Goal: Obtain resource: Download file/media

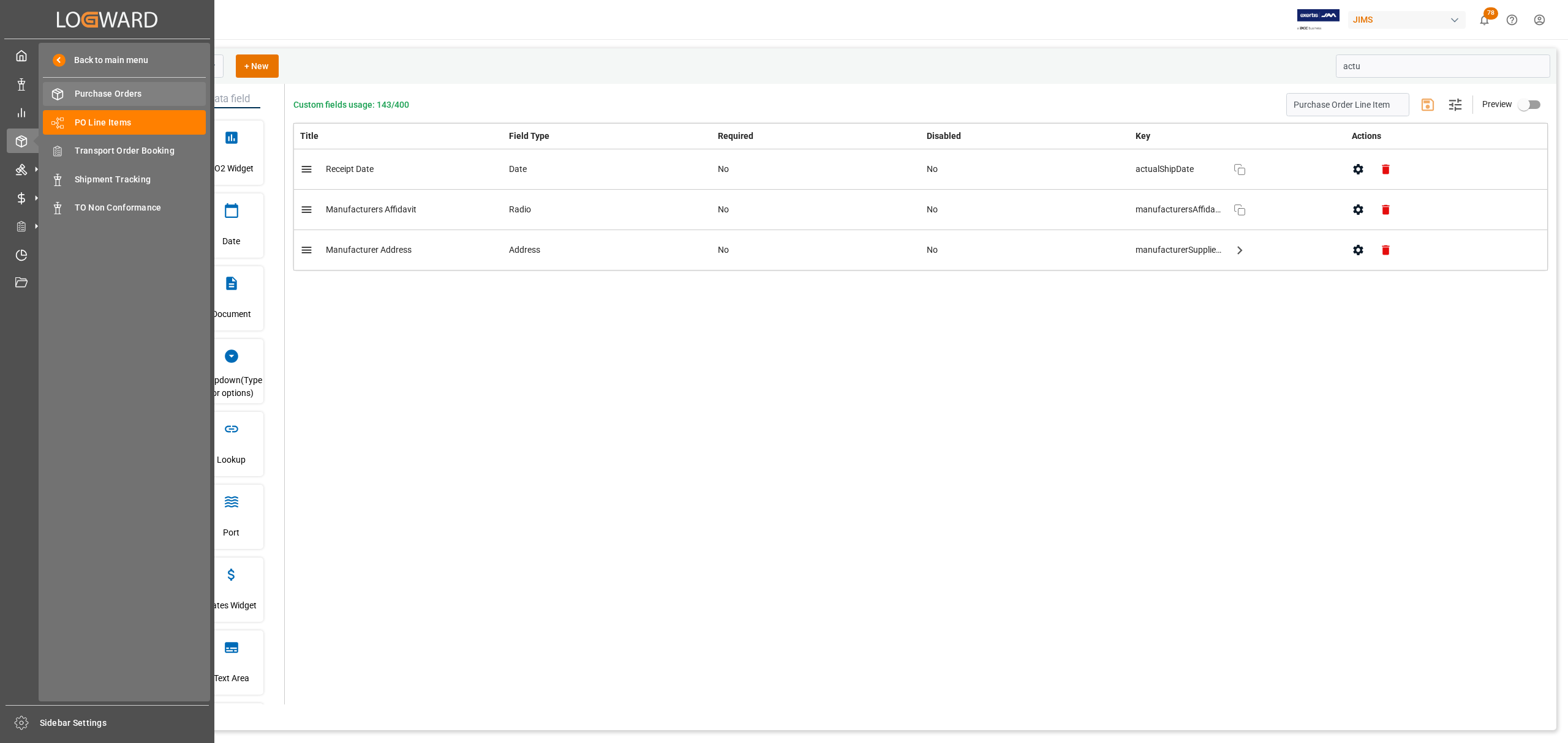
click at [104, 94] on span "Purchase Orders" at bounding box center [140, 93] width 132 height 13
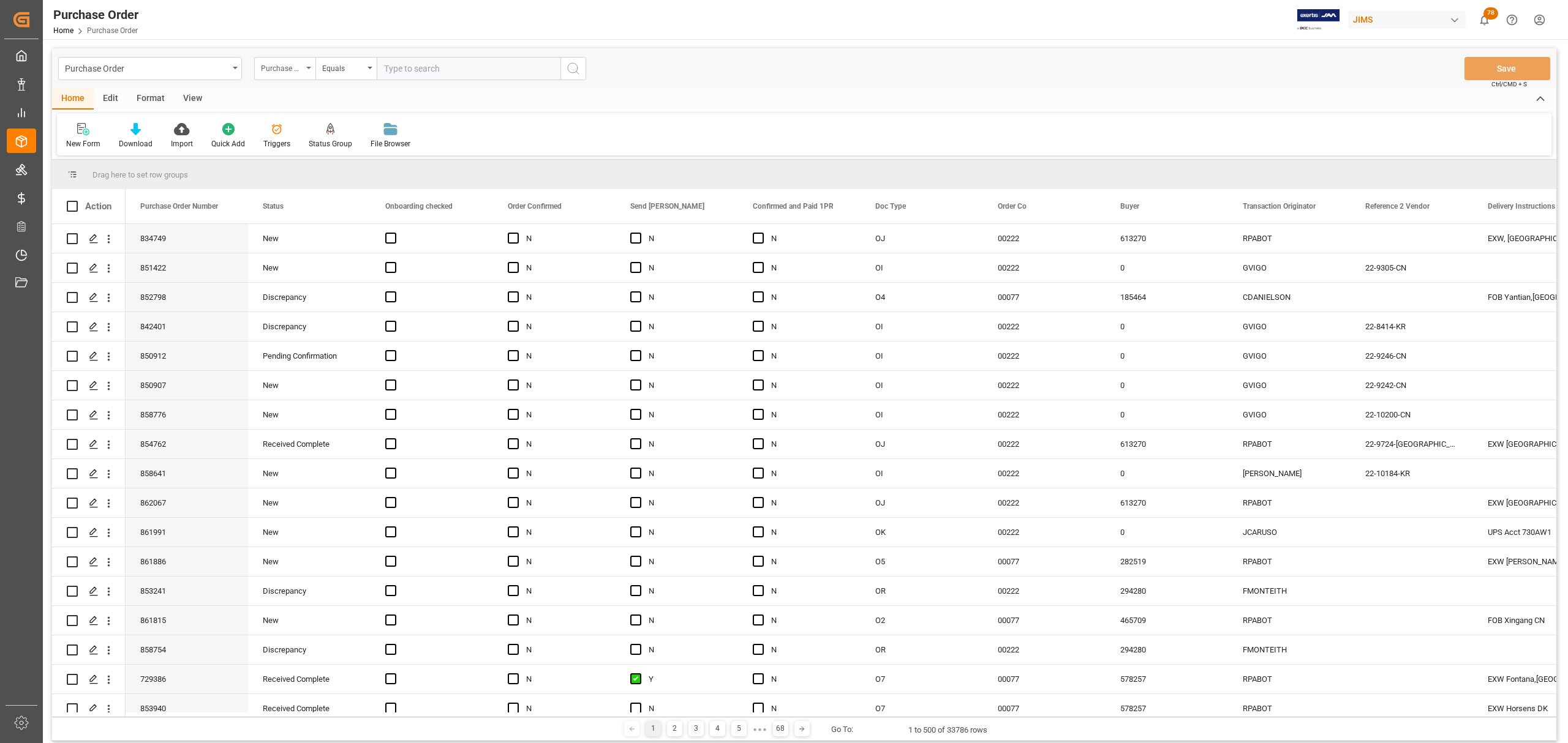
click at [303, 69] on div "Purchase Order Number" at bounding box center [284, 67] width 61 height 23
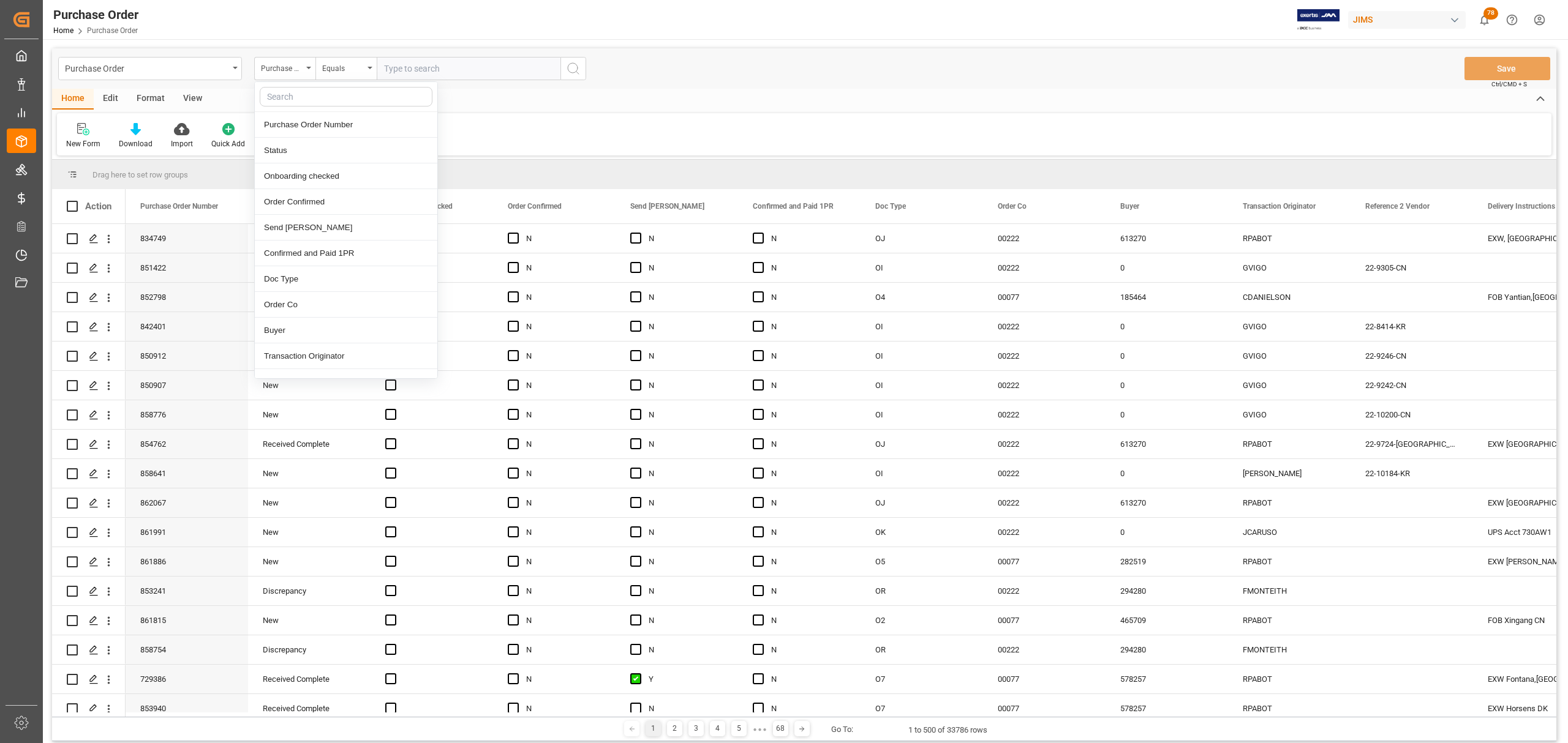
click at [301, 96] on input "text" at bounding box center [346, 97] width 172 height 20
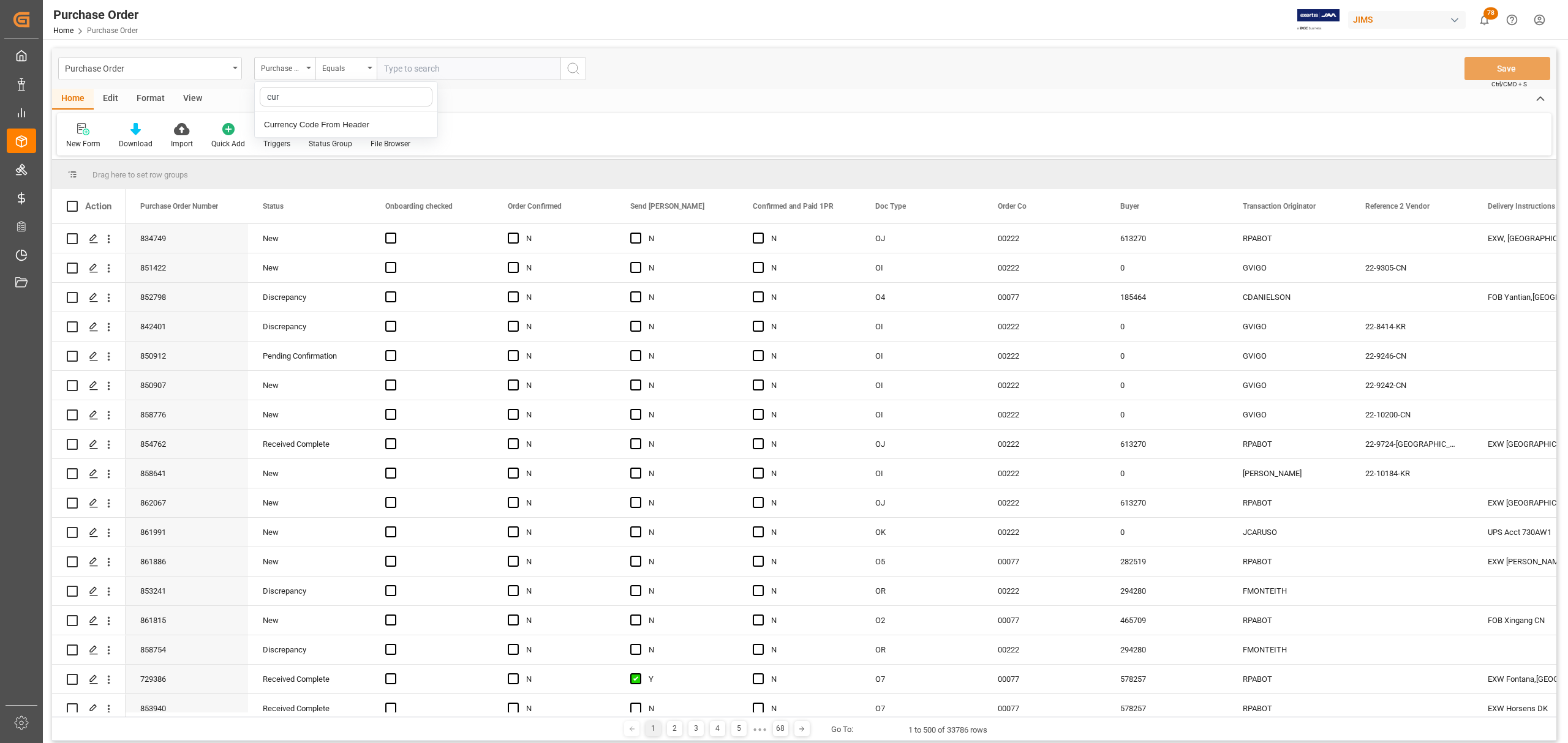
type input "curr"
click at [675, 121] on div "New Form Download Import Quick Add Triggers Status Group File Browser" at bounding box center [803, 134] width 1494 height 43
click at [719, 206] on span at bounding box center [717, 206] width 11 height 11
click at [787, 204] on span "filter" at bounding box center [792, 207] width 11 height 11
click at [754, 271] on input "Filter Value" at bounding box center [773, 272] width 120 height 25
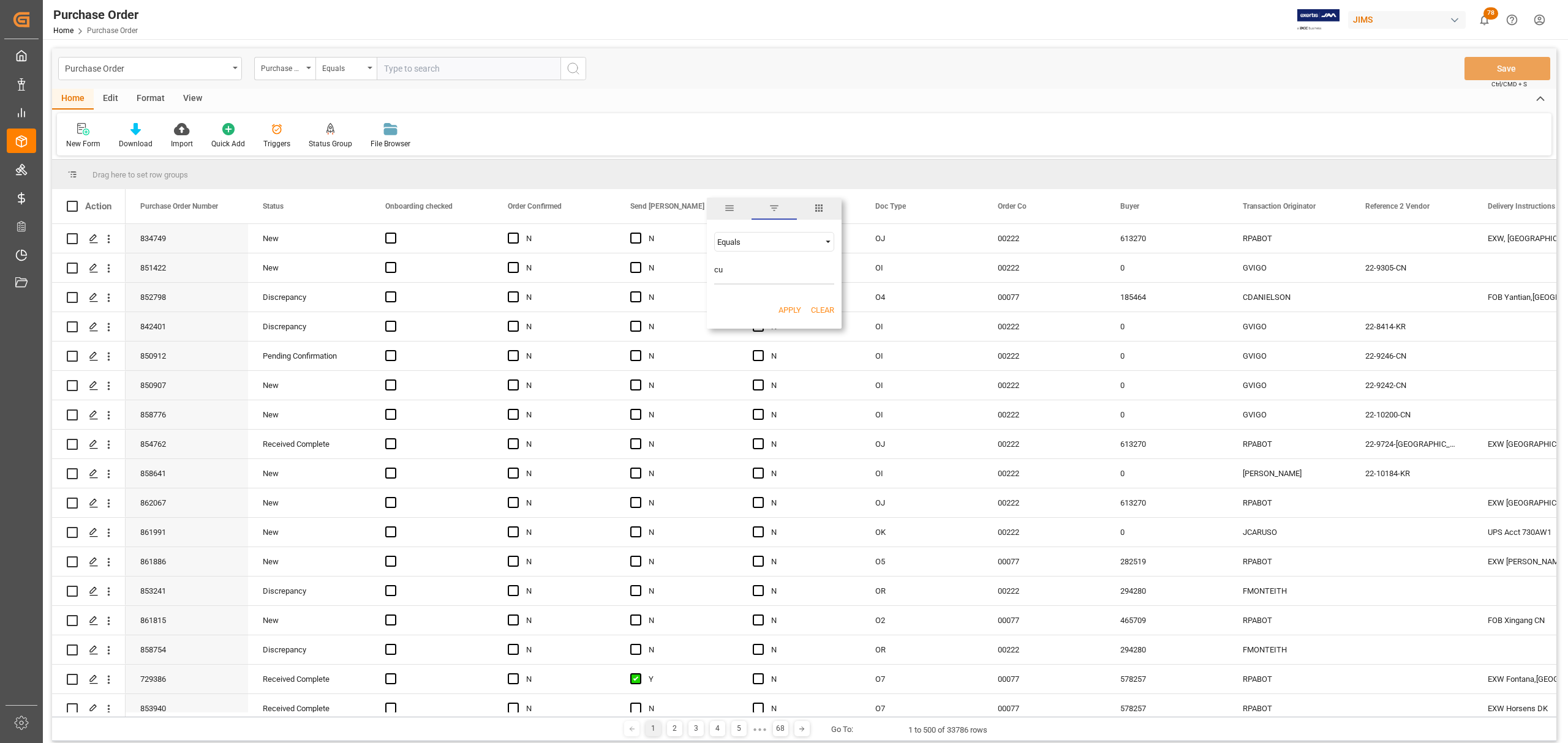
click at [823, 246] on span "Filtering operator" at bounding box center [828, 241] width 11 height 11
click at [826, 246] on span "Filtering operator" at bounding box center [828, 241] width 11 height 11
click at [753, 276] on input "cu" at bounding box center [773, 272] width 120 height 25
type input "cur"
click at [829, 243] on span "Filtering operator" at bounding box center [828, 241] width 11 height 11
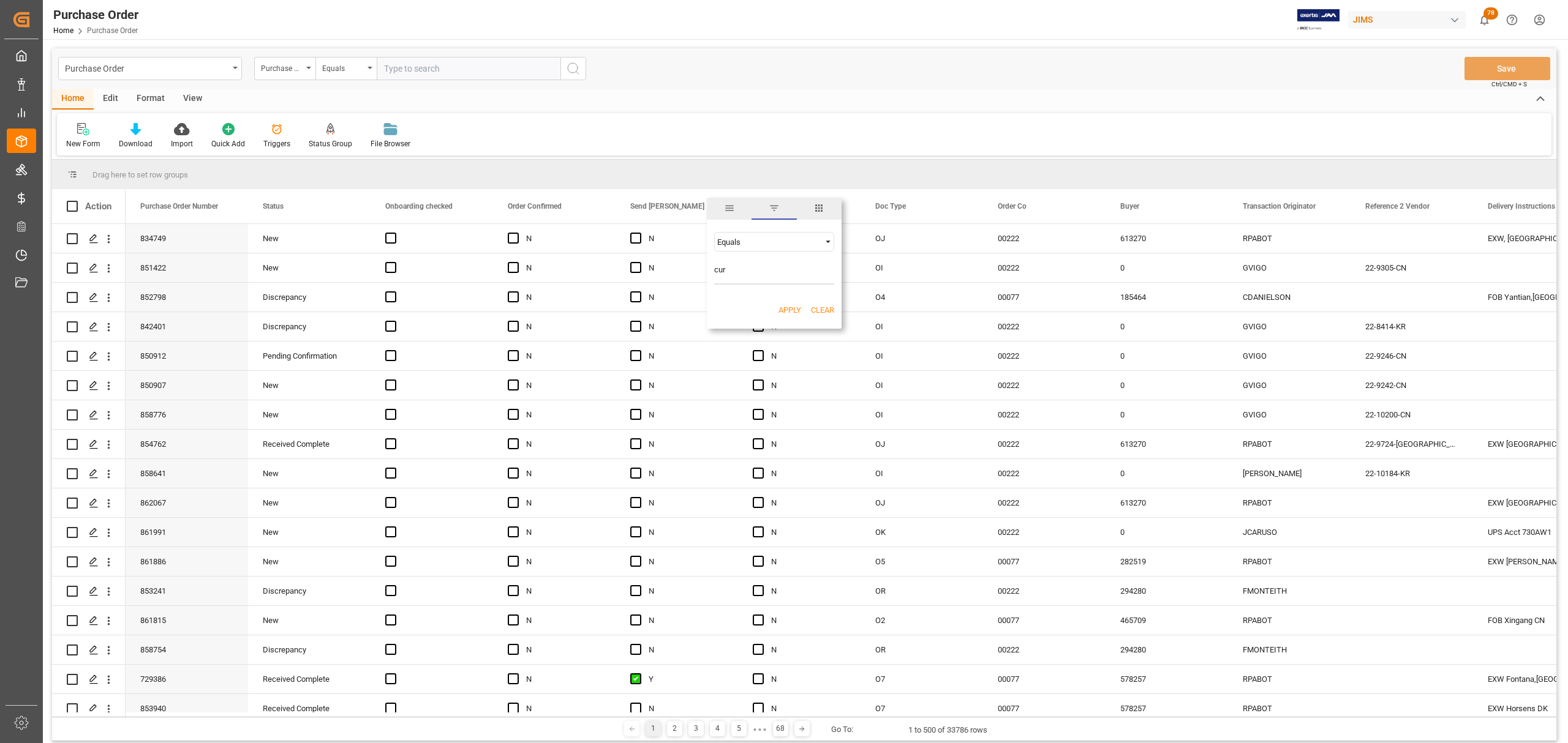
click at [763, 248] on div "Equals" at bounding box center [773, 242] width 120 height 20
click at [750, 263] on div "Equals" at bounding box center [773, 262] width 120 height 20
click at [745, 273] on input "cur" at bounding box center [773, 272] width 120 height 25
click at [829, 245] on span "Filtering operator" at bounding box center [828, 241] width 11 height 11
click at [757, 302] on span "Fuzzy search" at bounding box center [739, 300] width 46 height 9
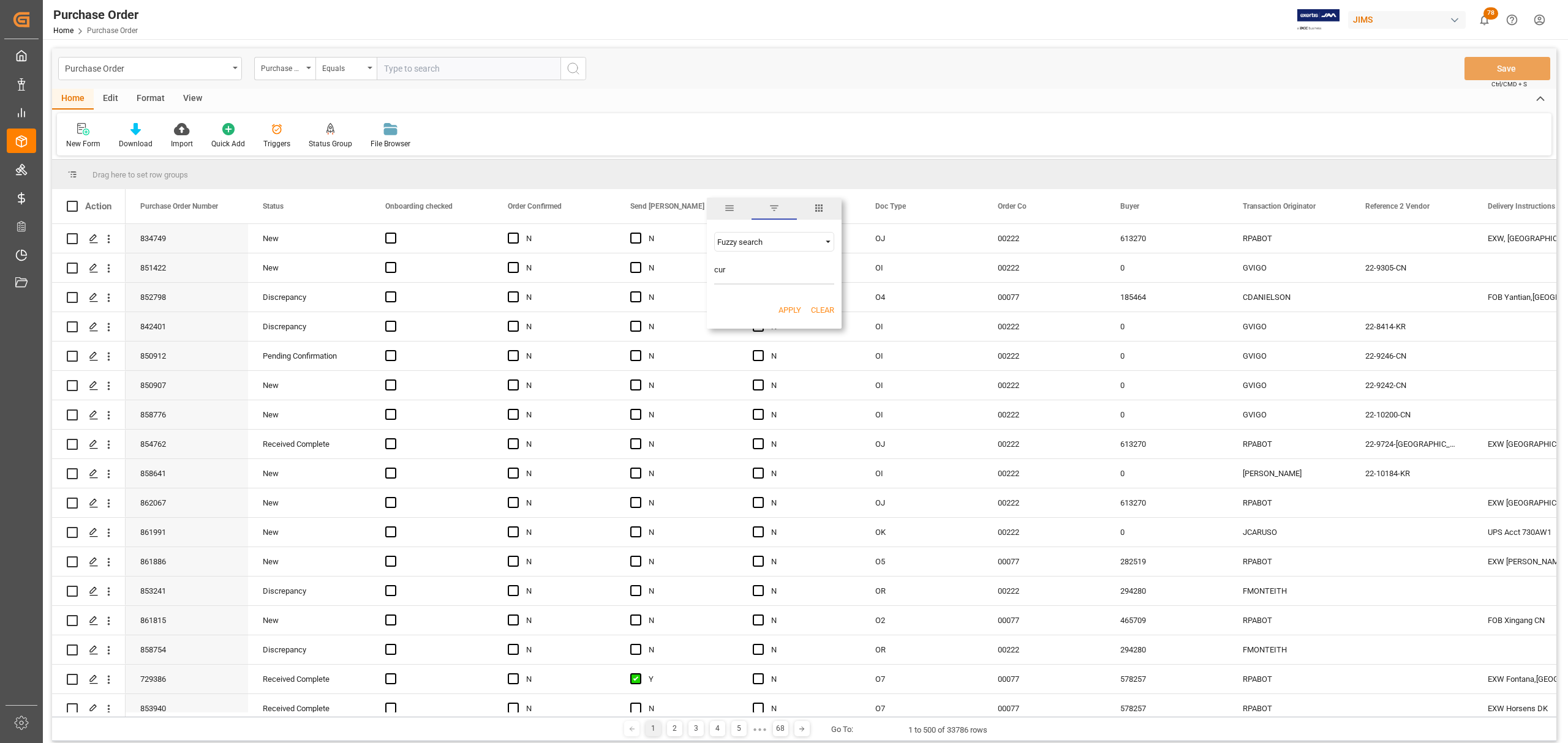
click at [755, 269] on input "cur" at bounding box center [773, 272] width 120 height 25
click at [794, 310] on button "Apply" at bounding box center [789, 310] width 23 height 12
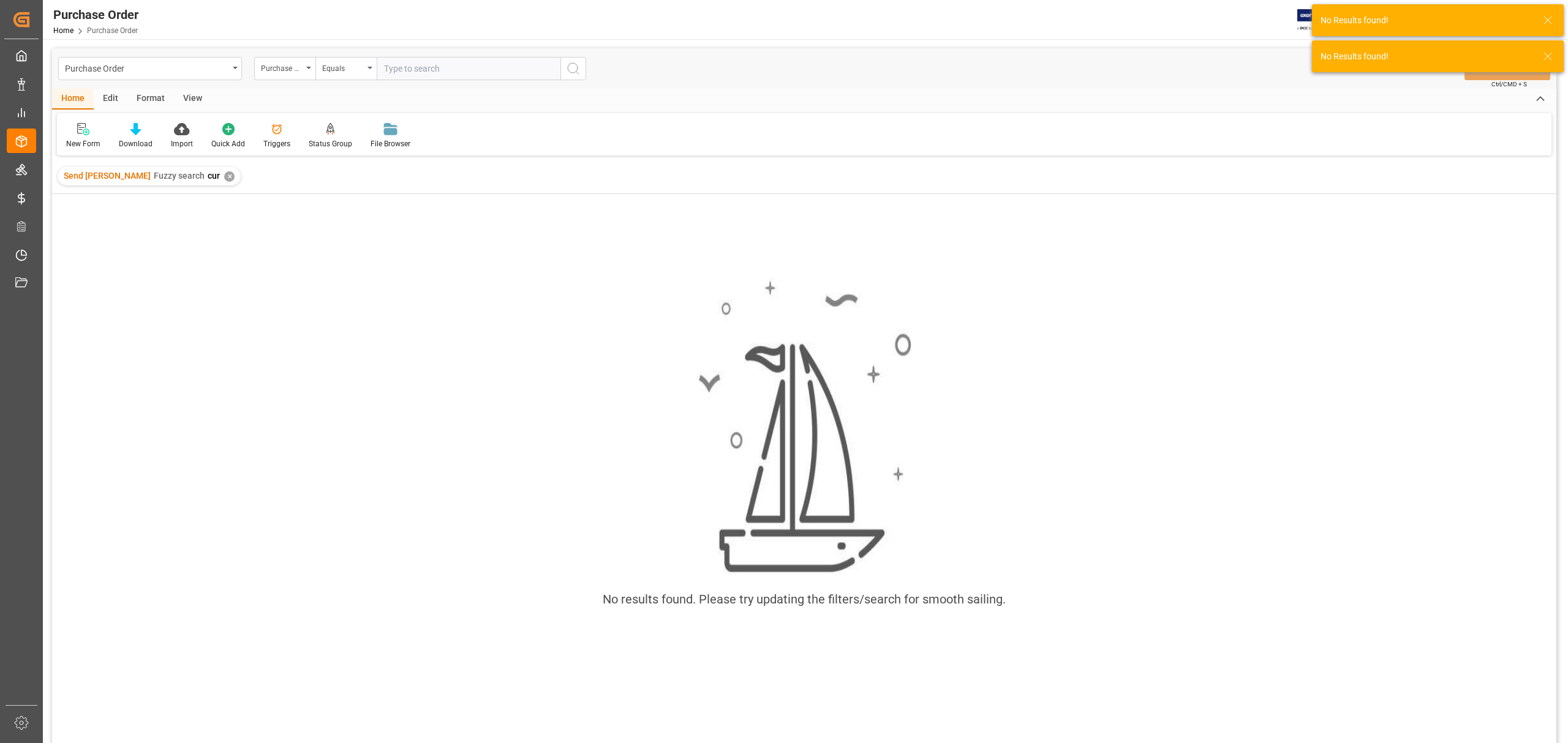
click at [180, 178] on div "Send PO Fuzzy search cur ✕" at bounding box center [149, 176] width 183 height 19
click at [224, 176] on div "✕" at bounding box center [229, 176] width 11 height 11
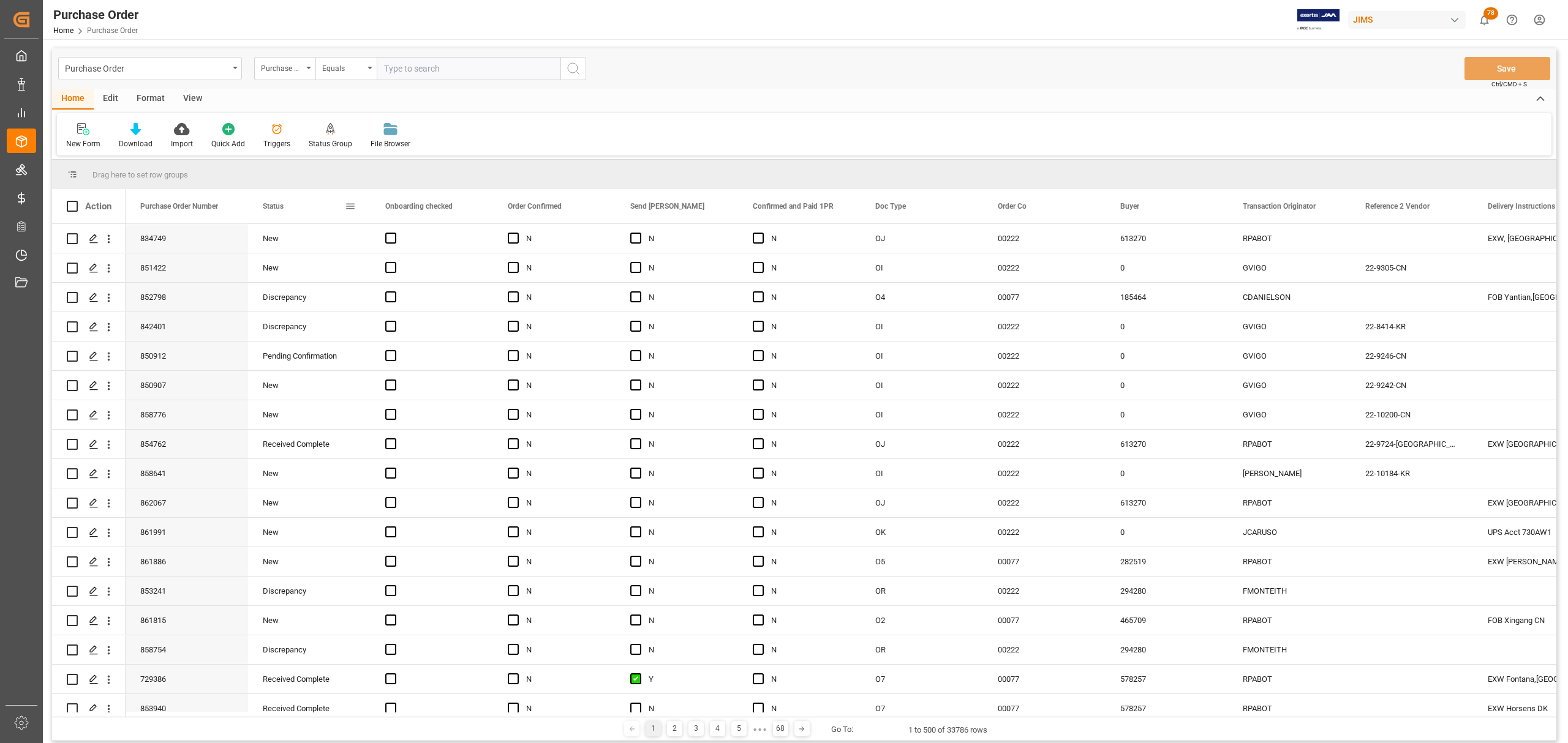
click at [349, 206] on span at bounding box center [350, 206] width 11 height 11
click at [365, 211] on span "general" at bounding box center [362, 207] width 11 height 11
click at [451, 213] on span "columns" at bounding box center [453, 207] width 11 height 11
click at [419, 243] on input "Filter Columns Input" at bounding box center [415, 239] width 102 height 25
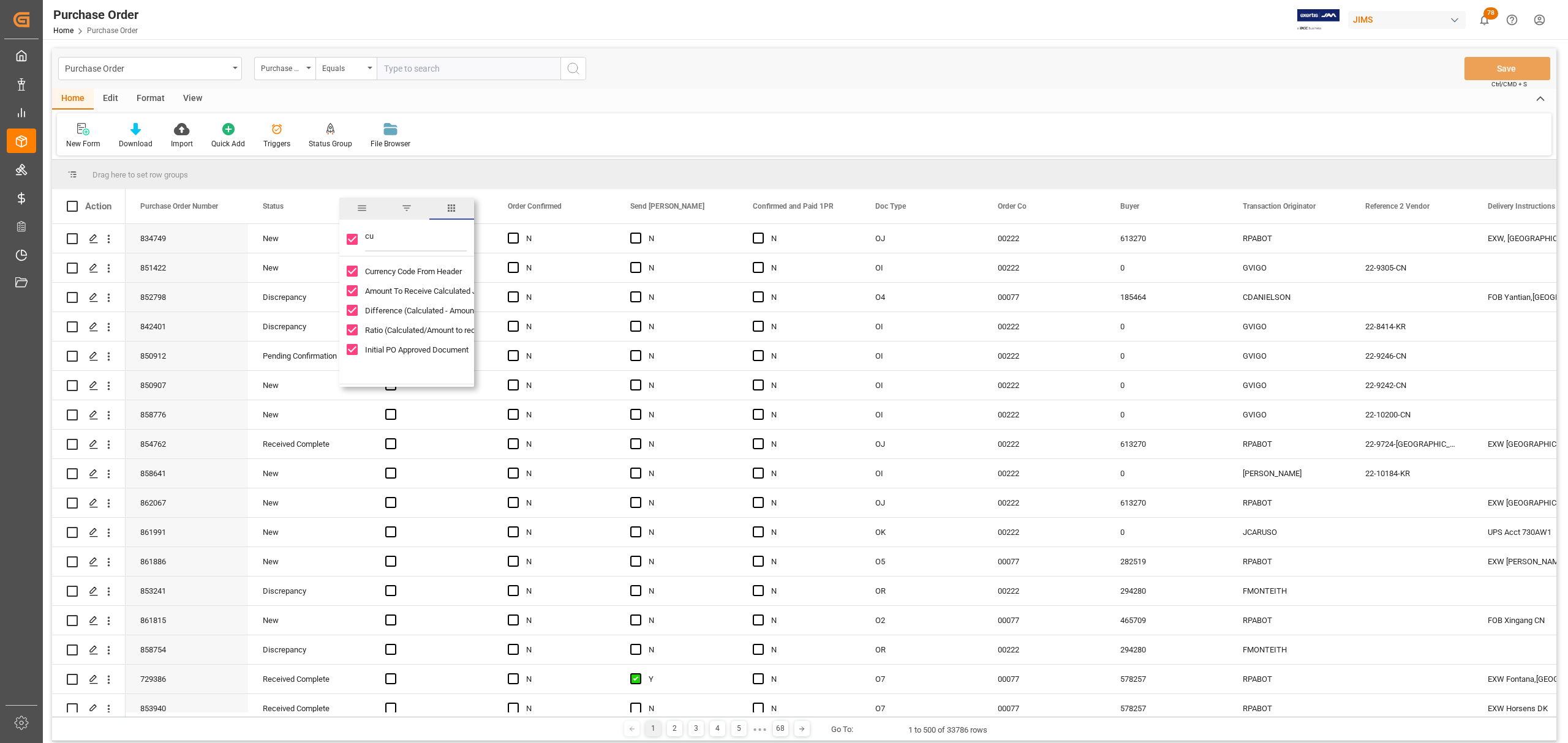
type input "cu"
click at [441, 311] on span "Difference (Calculated - Amount to Receive)" at bounding box center [441, 310] width 153 height 9
checkbox input "false"
click at [353, 334] on input "Ratio (Calculated/Amount to receive) column toggle visibility (visible)" at bounding box center [352, 329] width 11 height 11
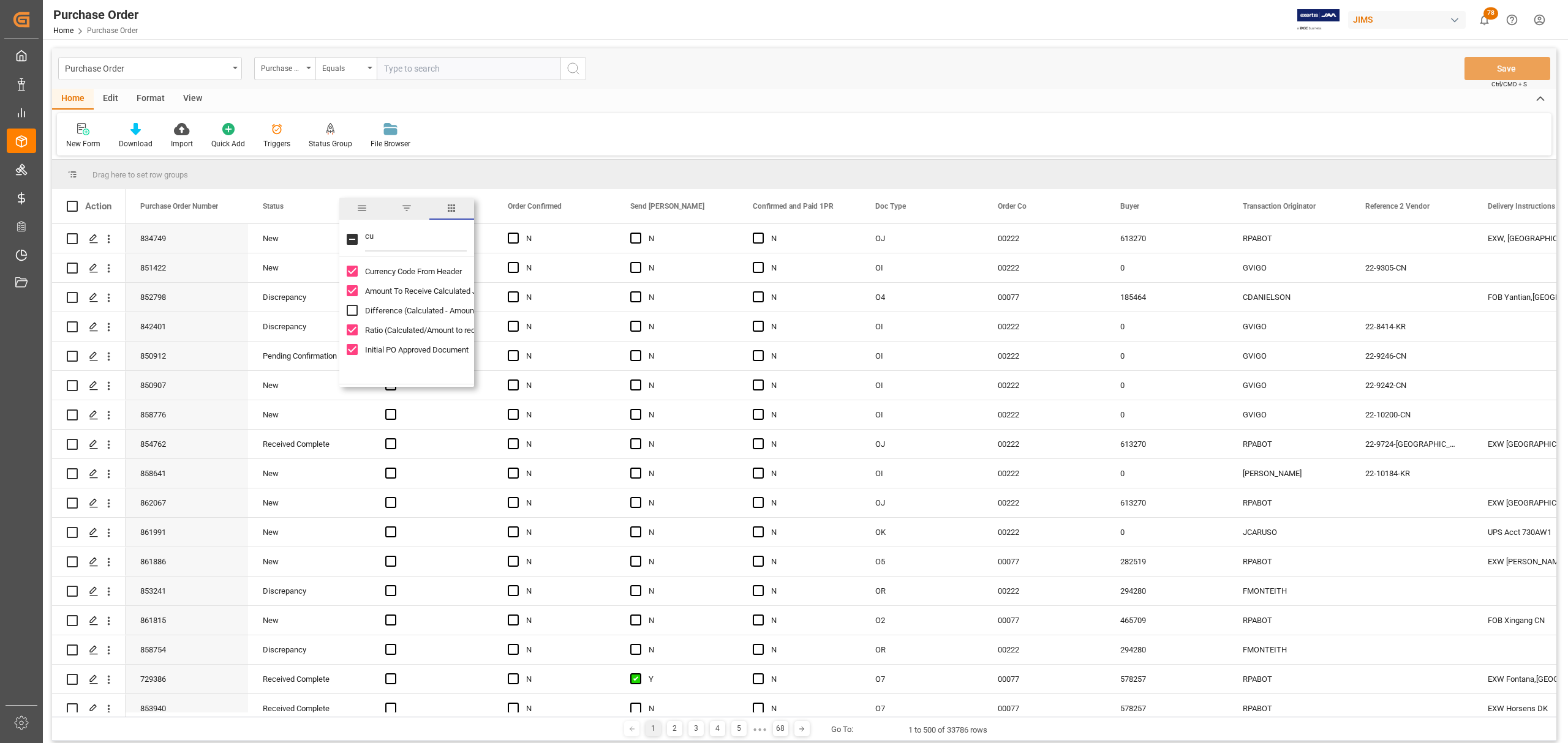
checkbox input "false"
click at [354, 349] on input "Initial PO Approved Document column toggle visibility (visible)" at bounding box center [352, 349] width 11 height 11
checkbox input "false"
click at [410, 204] on span "filter" at bounding box center [406, 207] width 11 height 11
click at [451, 202] on span "columns" at bounding box center [451, 207] width 11 height 11
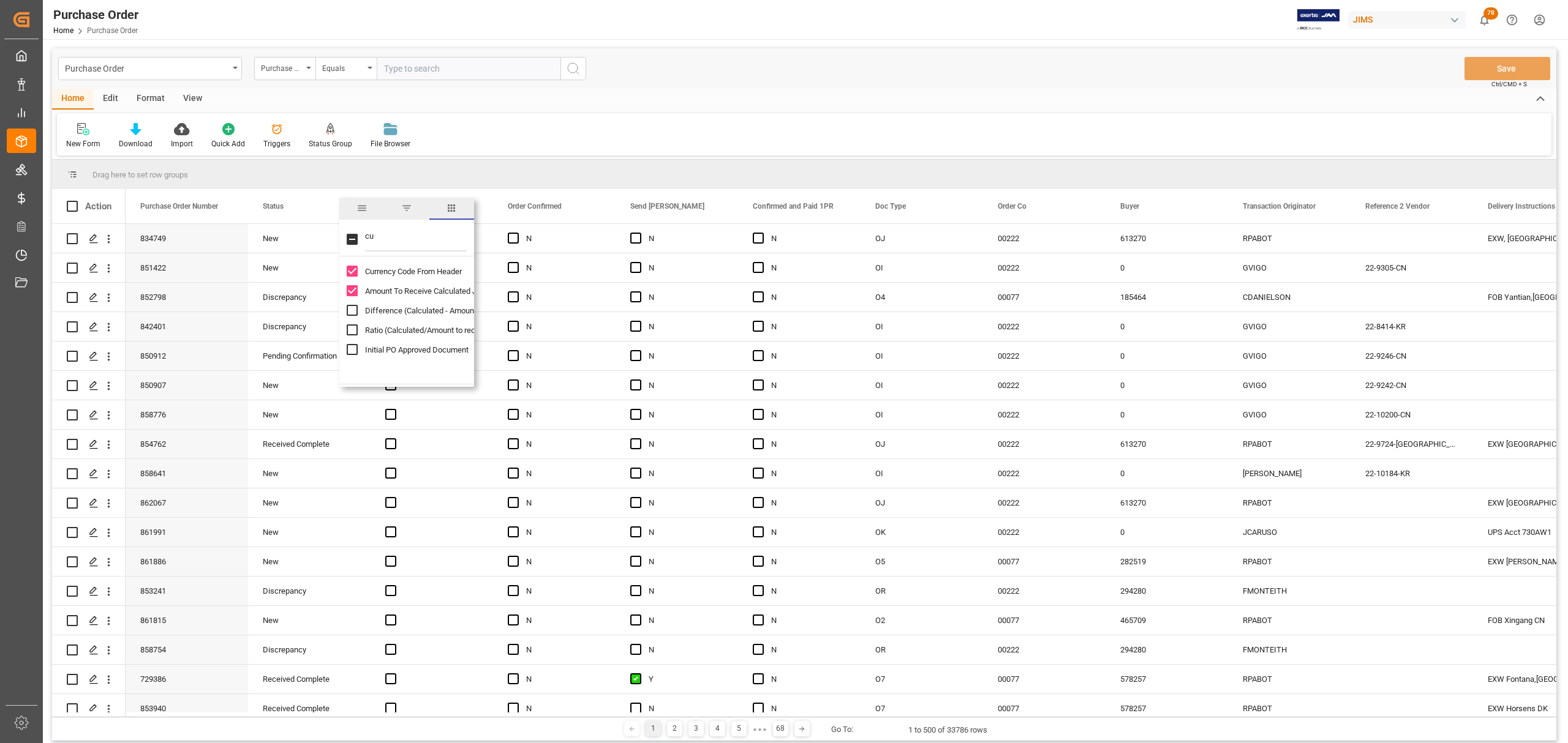
click at [363, 209] on span "general" at bounding box center [362, 207] width 11 height 11
click at [459, 208] on span "columns" at bounding box center [453, 207] width 11 height 11
click at [400, 271] on span "Currency Code From Header" at bounding box center [413, 270] width 97 height 9
click at [368, 271] on span "Currency Code From Header" at bounding box center [413, 270] width 97 height 9
click at [371, 272] on span "Currency Code From Header" at bounding box center [413, 270] width 97 height 9
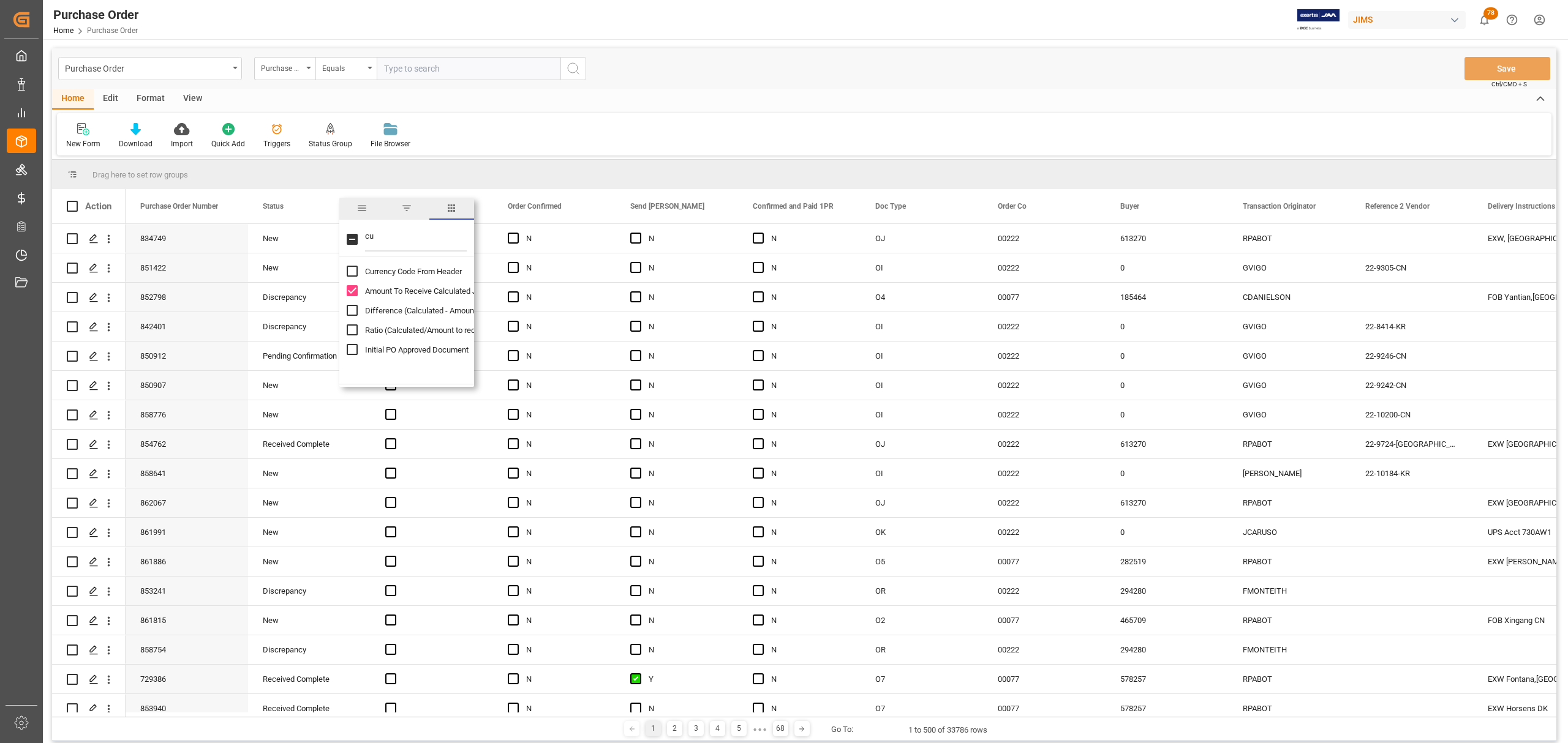
click at [371, 273] on span "Currency Code From Header" at bounding box center [413, 270] width 97 height 9
checkbox input "true"
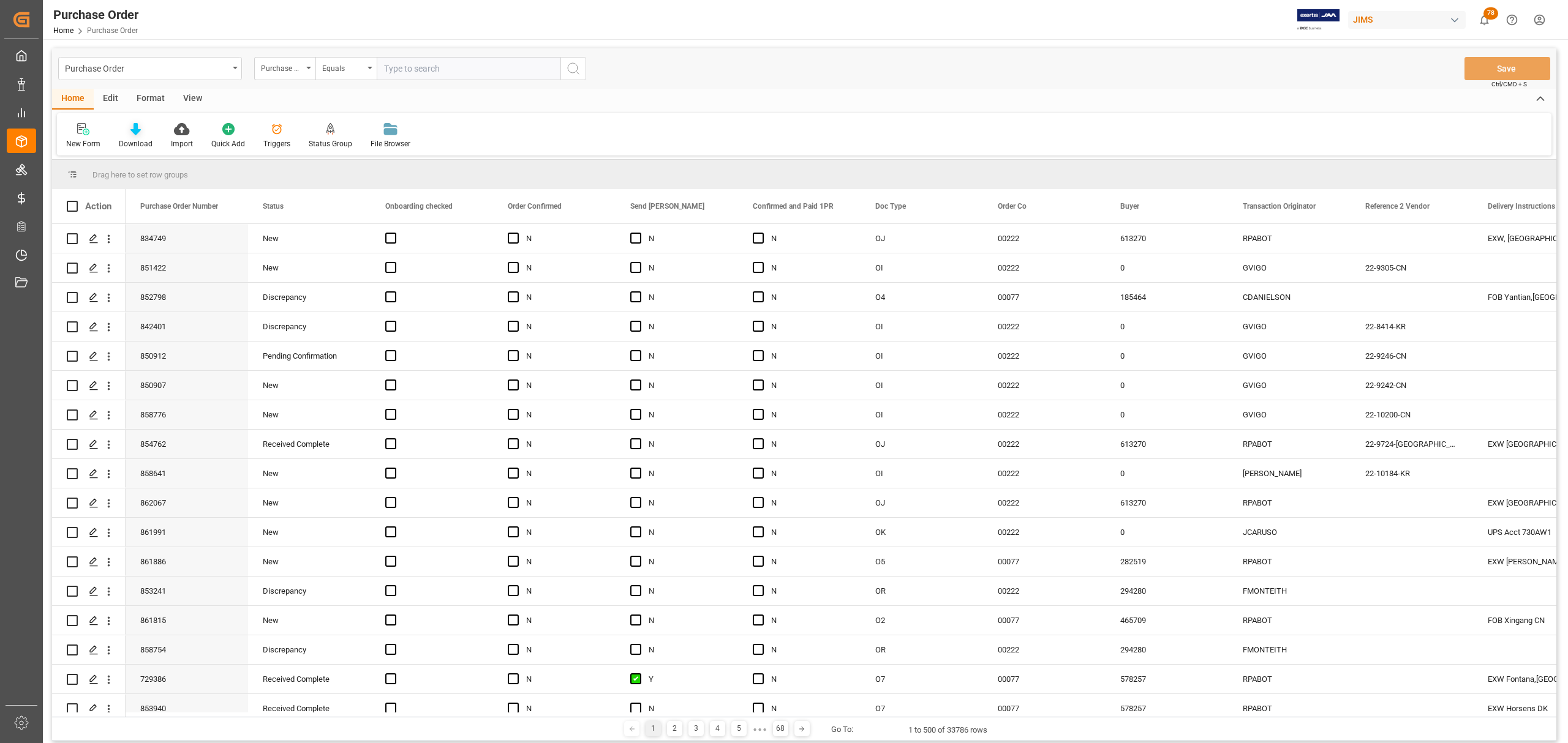
click at [139, 132] on icon at bounding box center [136, 129] width 11 height 12
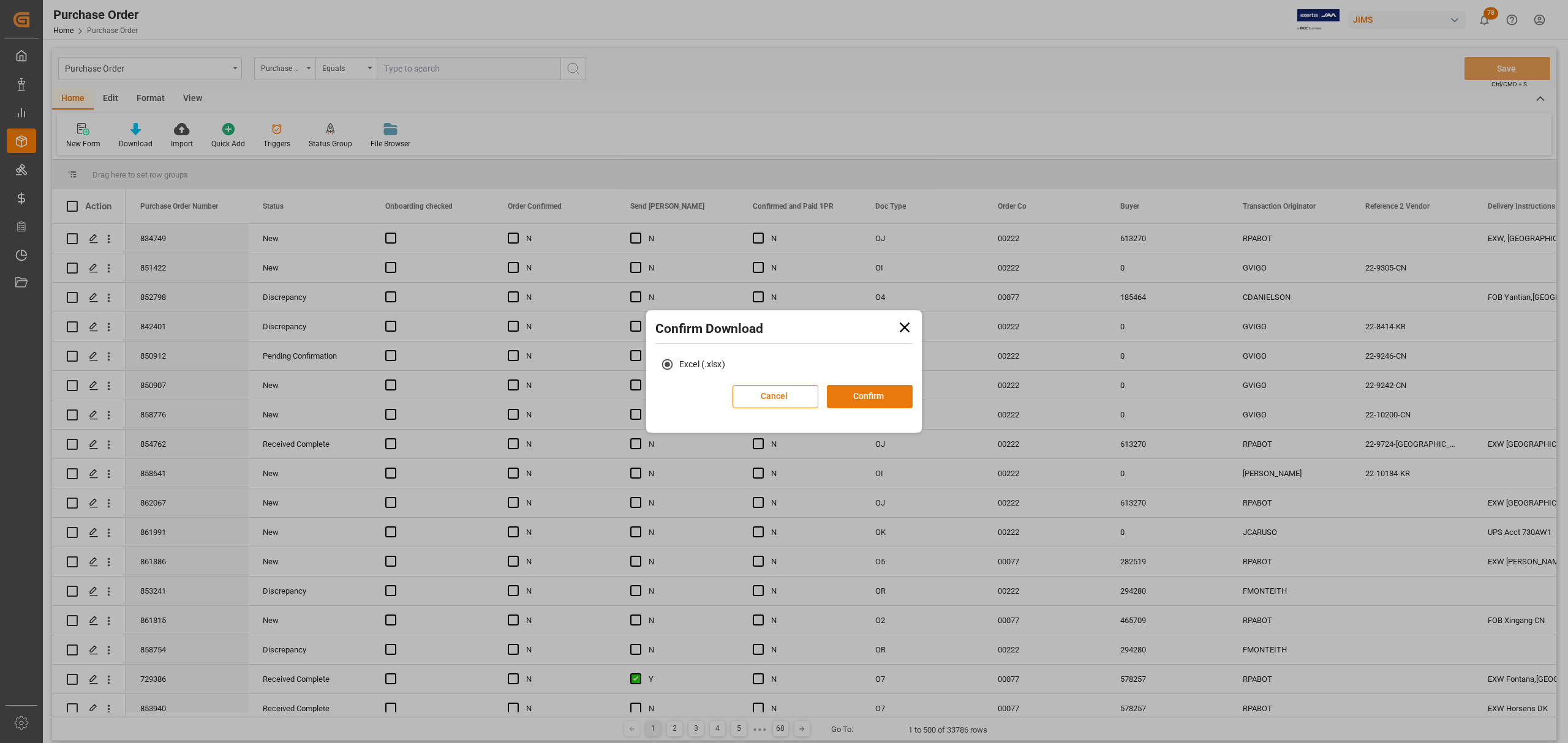
click at [885, 396] on button "Confirm" at bounding box center [869, 396] width 85 height 23
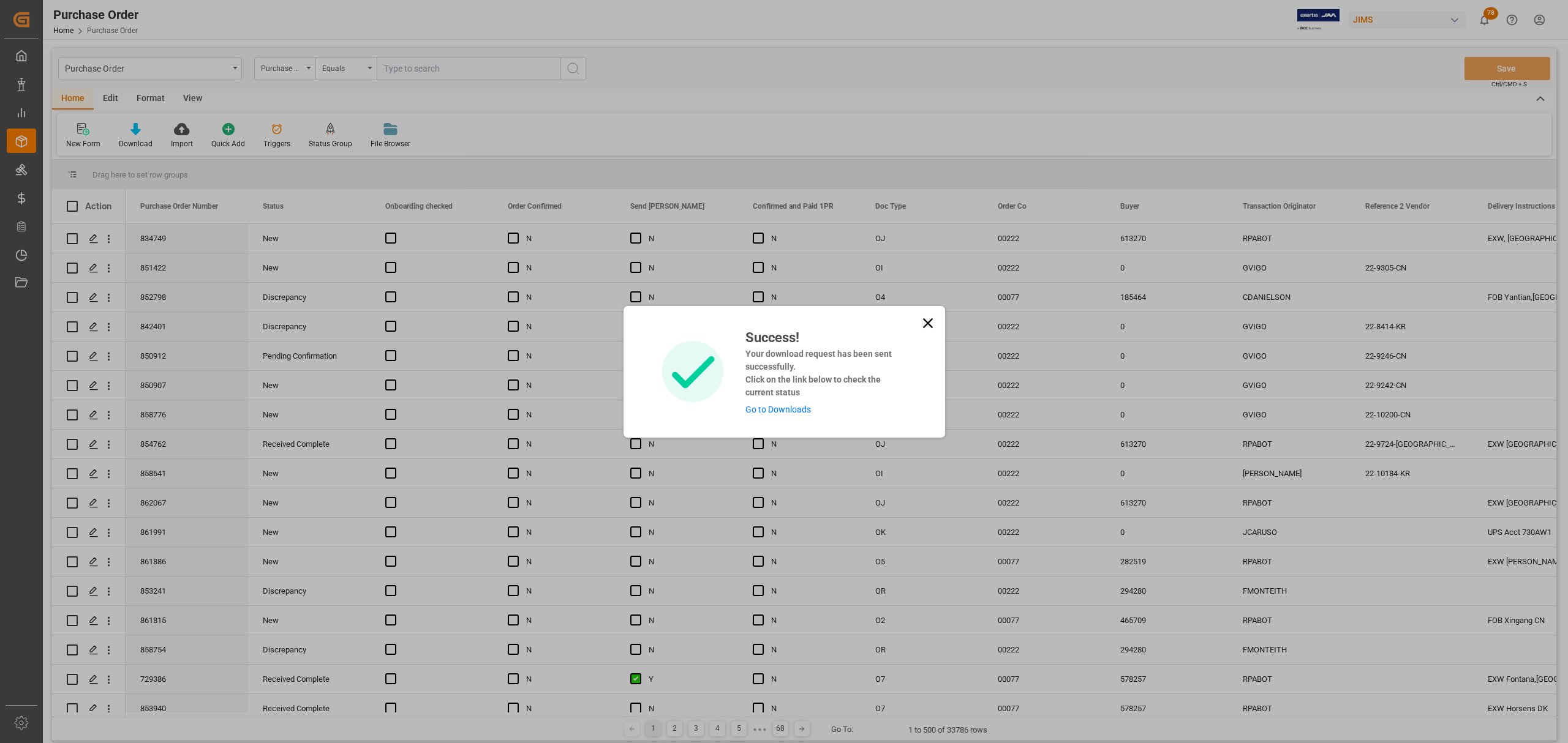
click at [760, 407] on link "Go to Downloads" at bounding box center [778, 409] width 65 height 10
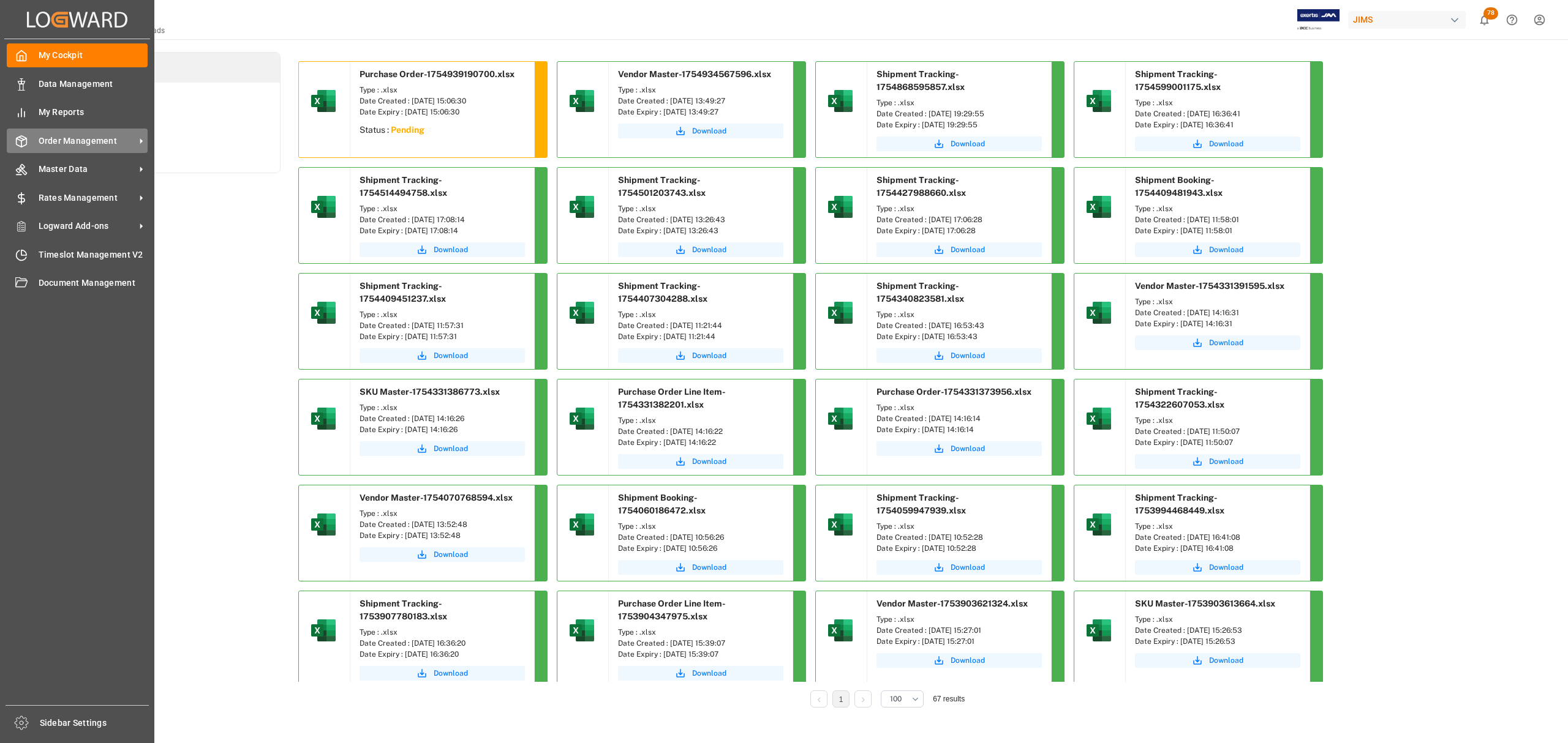
click at [64, 135] on span "Order Management" at bounding box center [87, 141] width 97 height 13
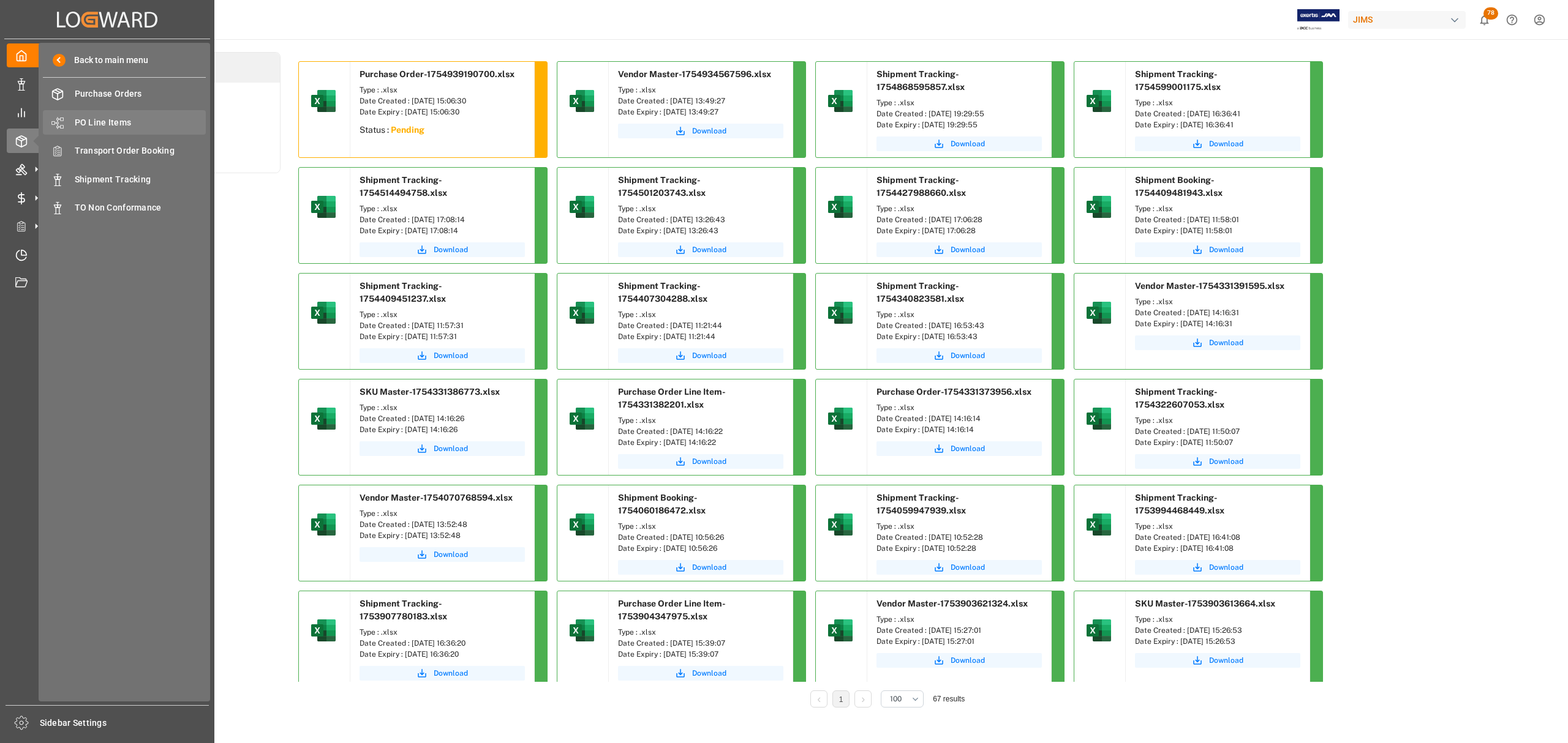
click at [116, 120] on span "PO Line Items" at bounding box center [140, 122] width 132 height 13
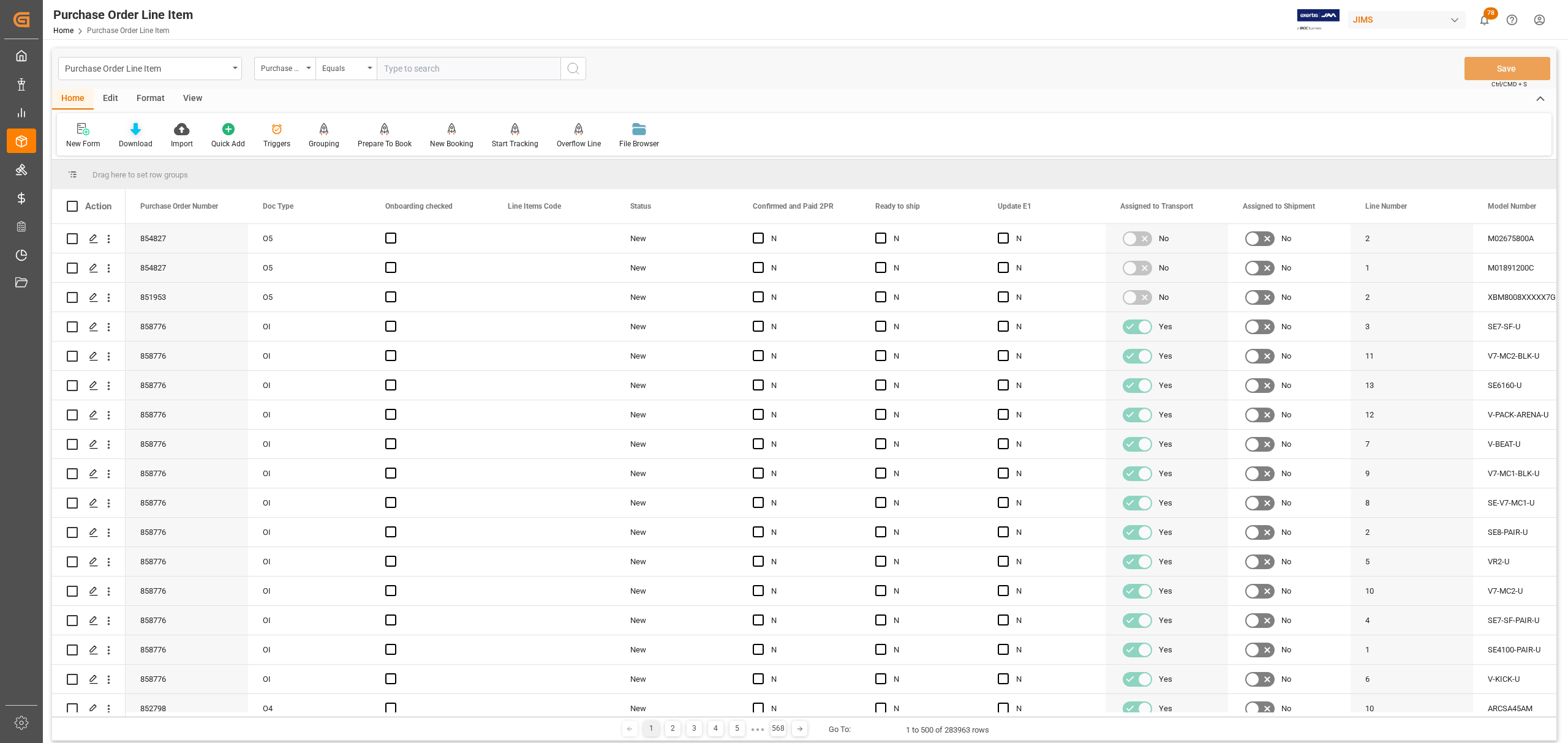
click at [139, 134] on icon at bounding box center [136, 129] width 11 height 12
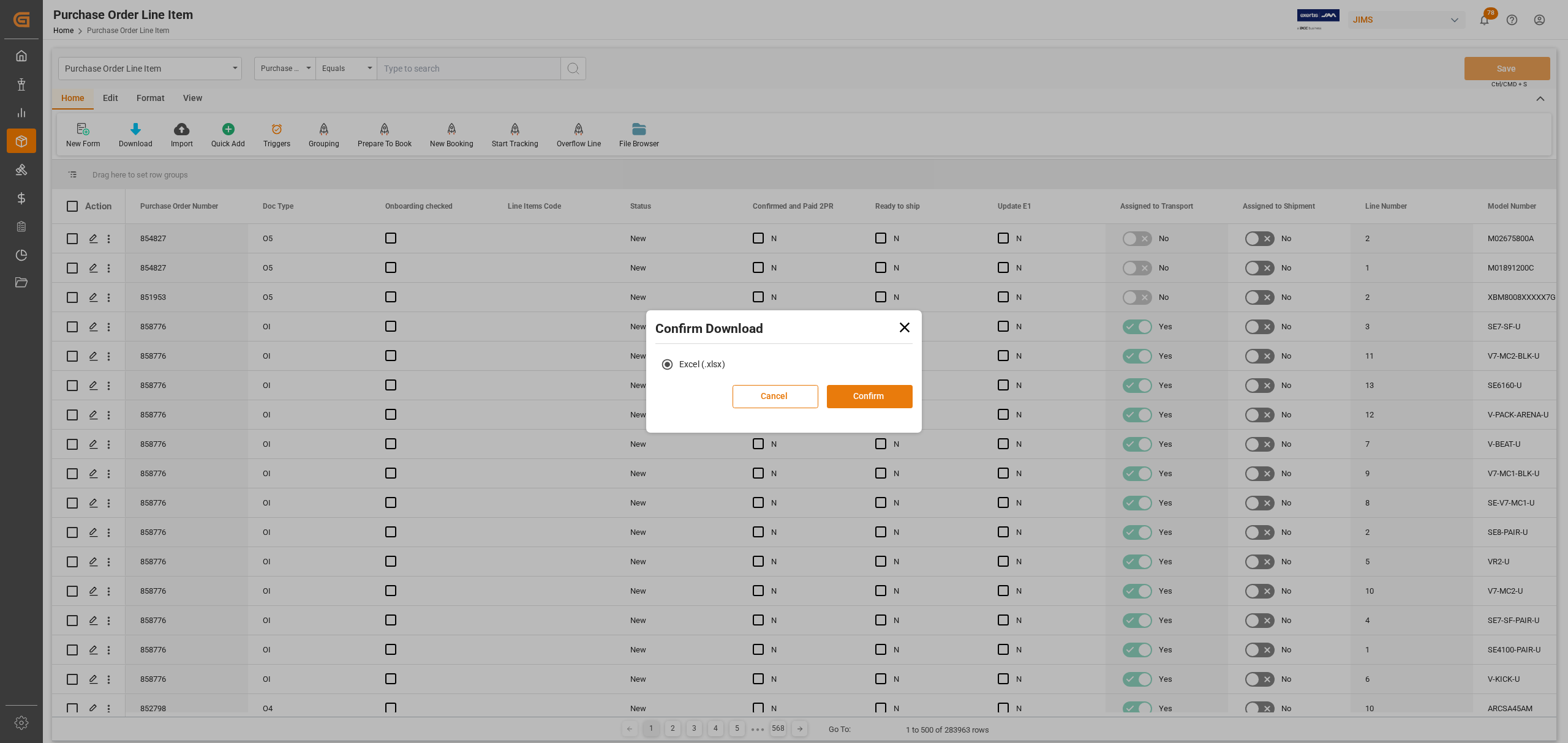
click at [851, 394] on button "Confirm" at bounding box center [869, 396] width 85 height 23
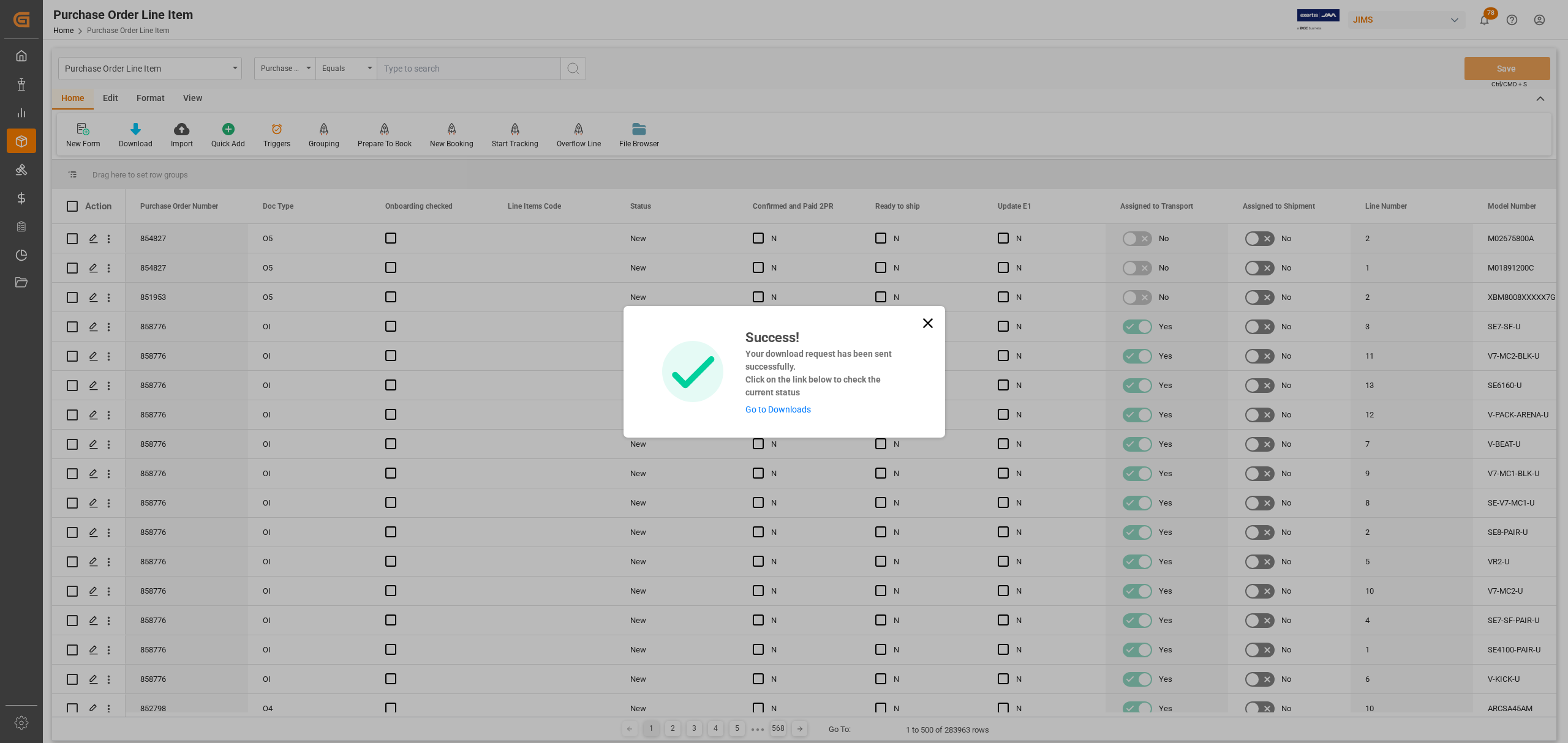
click at [776, 412] on link "Go to Downloads" at bounding box center [778, 409] width 65 height 10
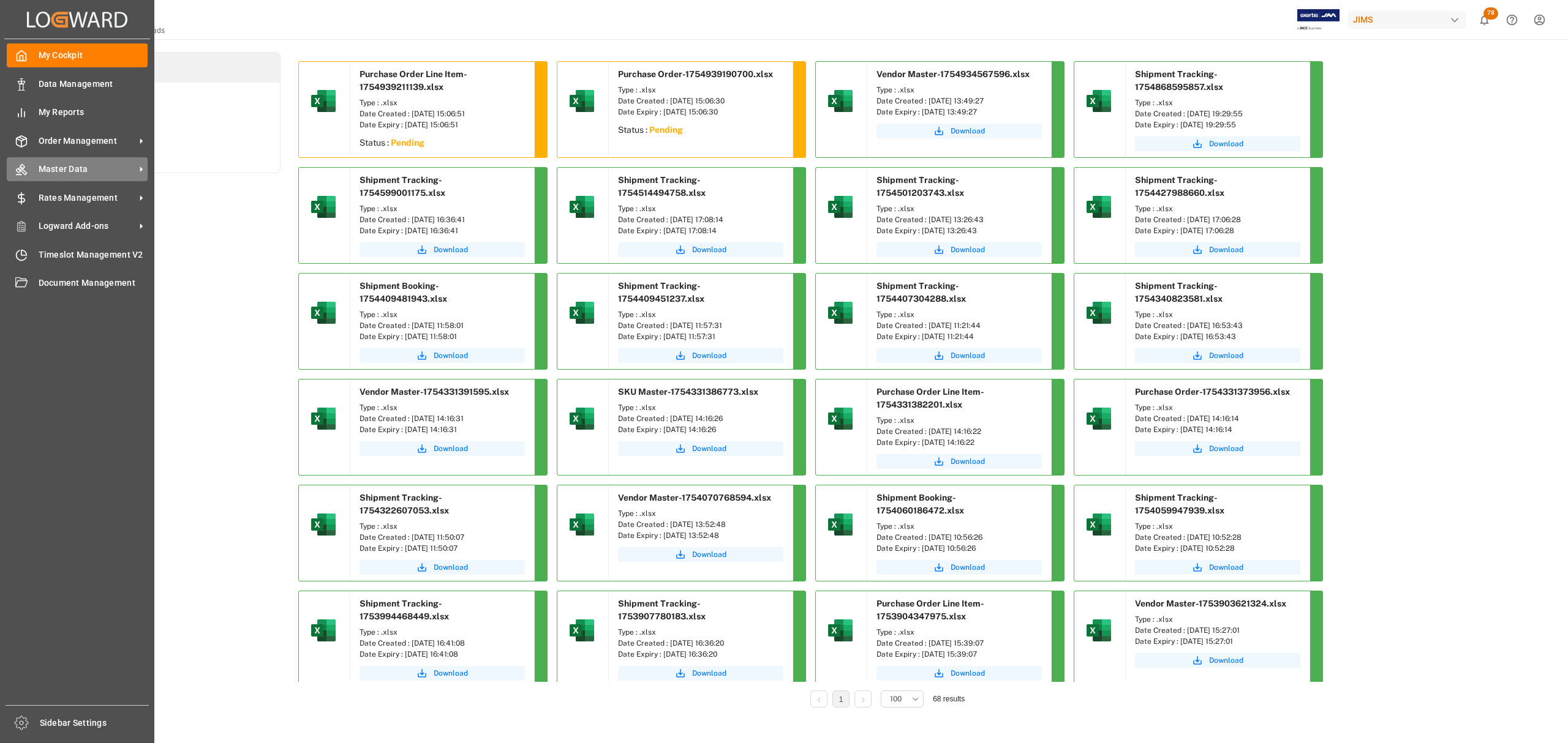
click at [69, 167] on span "Master Data" at bounding box center [87, 168] width 97 height 13
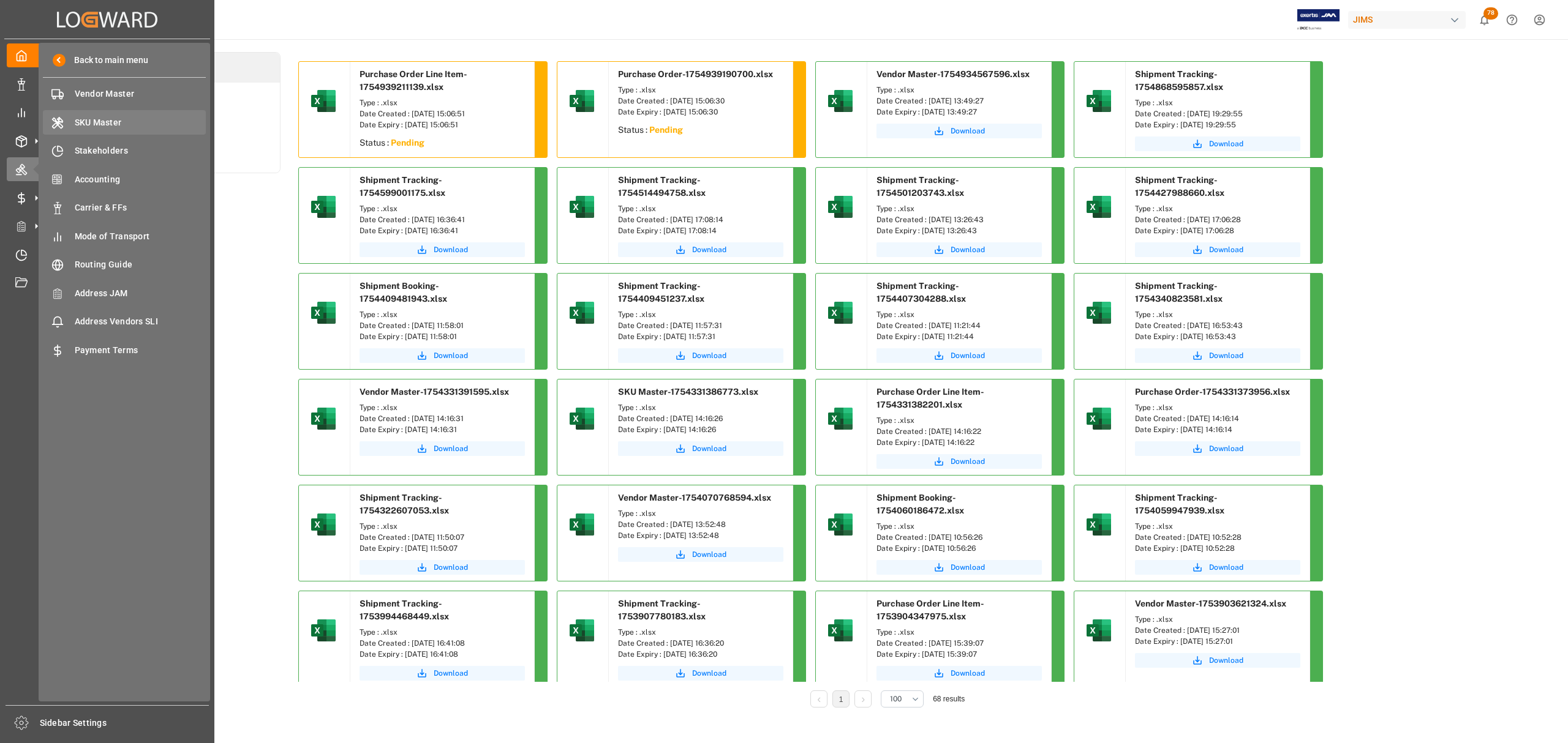
click at [102, 121] on span "SKU Master" at bounding box center [140, 122] width 132 height 13
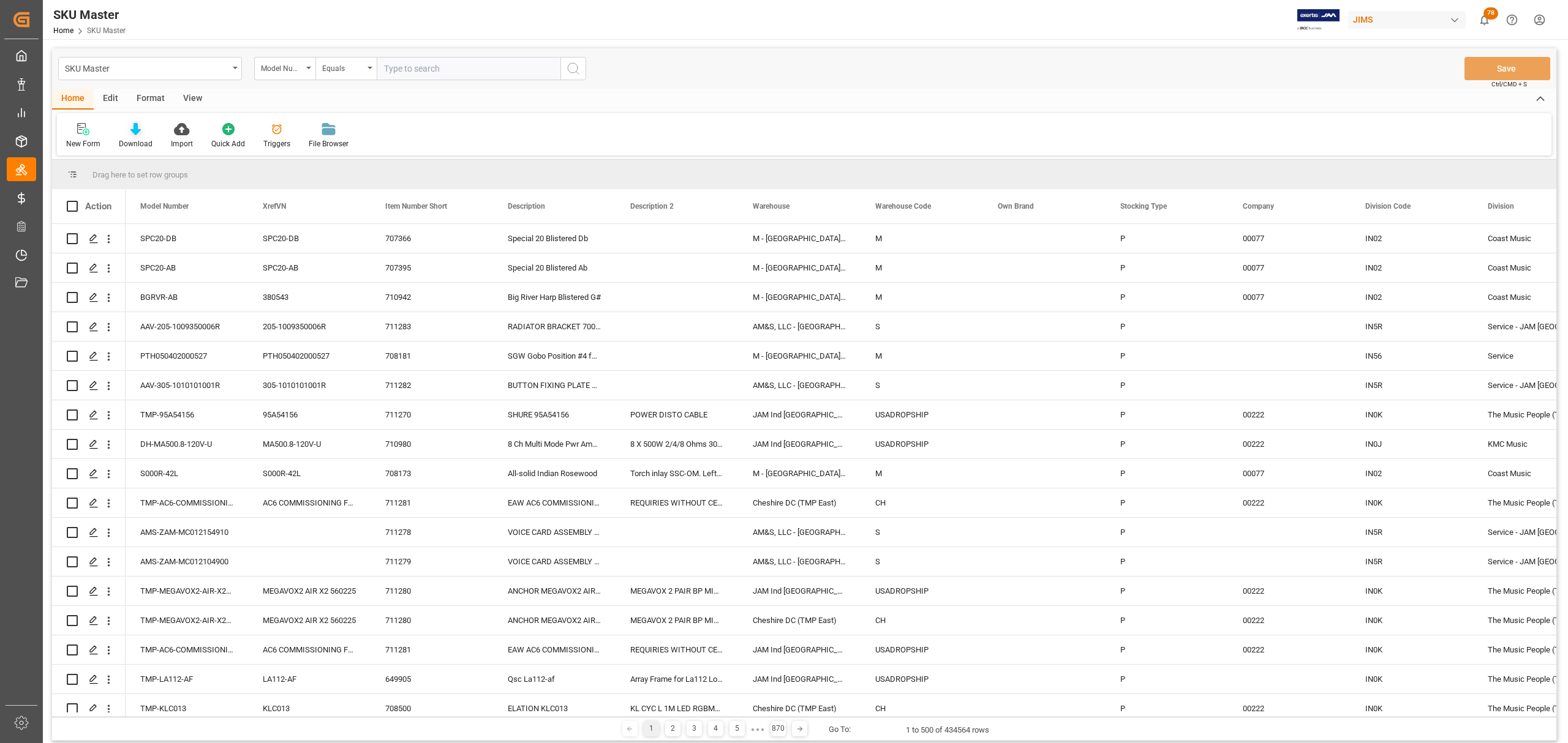
click at [128, 132] on div at bounding box center [136, 129] width 34 height 13
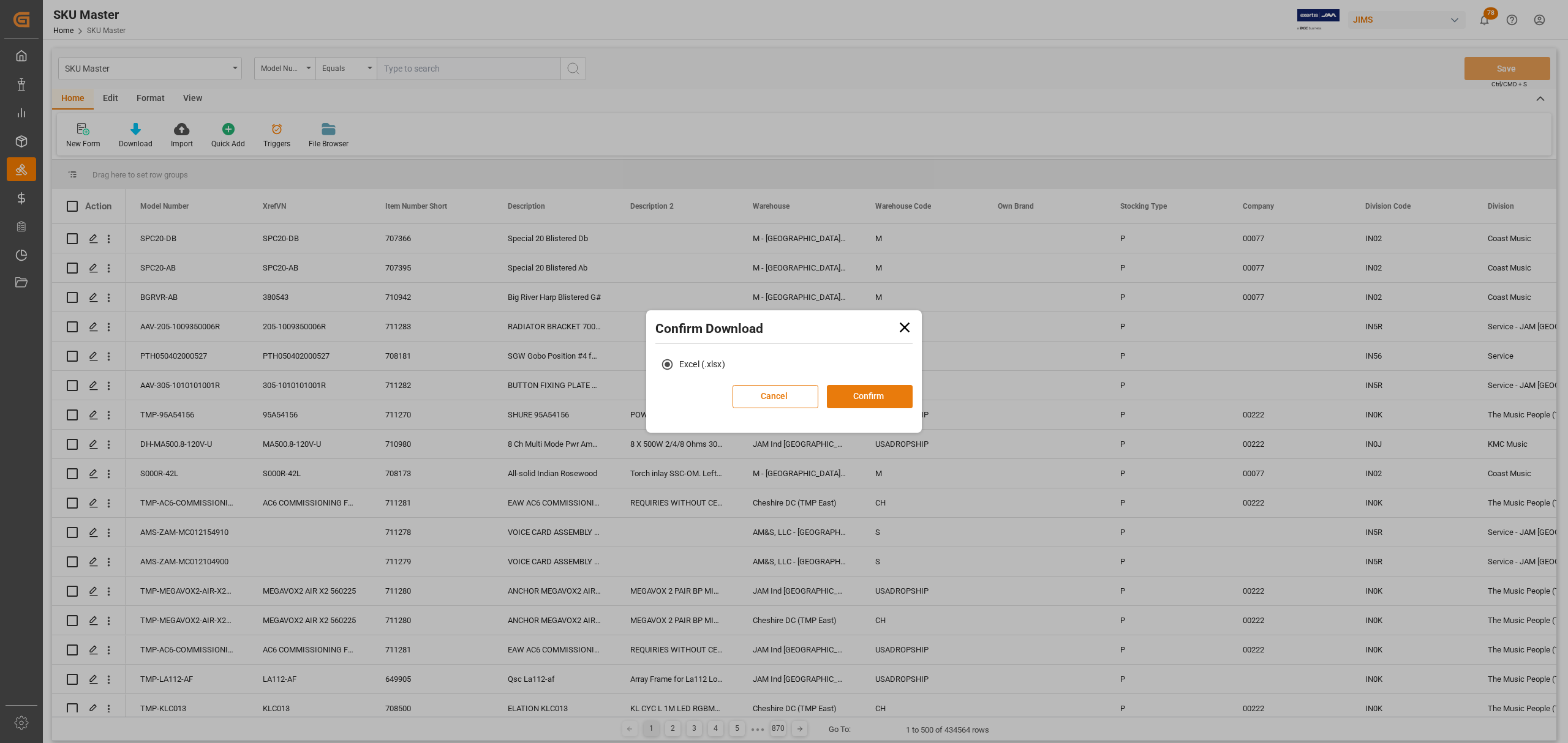
click at [869, 400] on button "Confirm" at bounding box center [869, 396] width 85 height 23
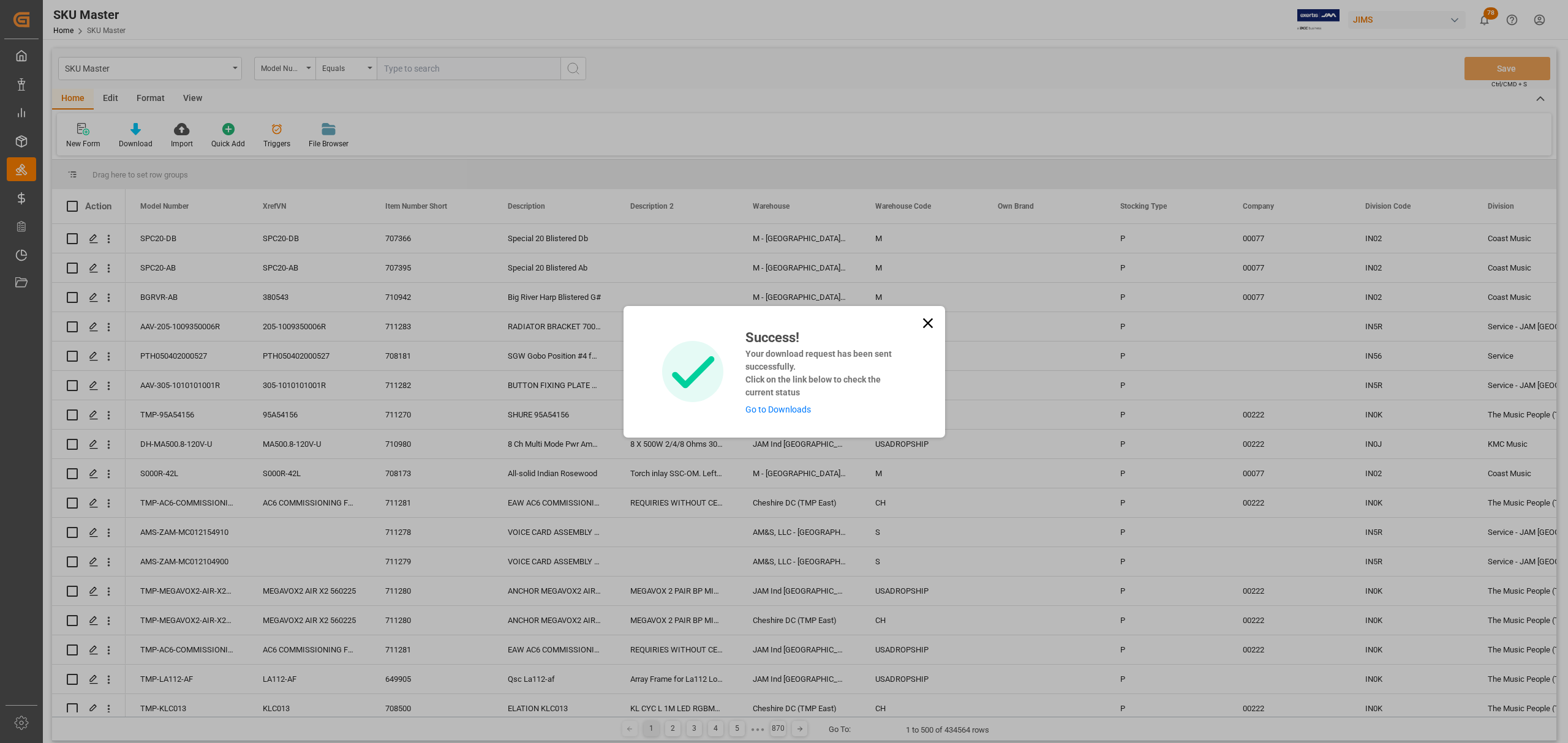
click at [772, 412] on link "Go to Downloads" at bounding box center [778, 409] width 65 height 10
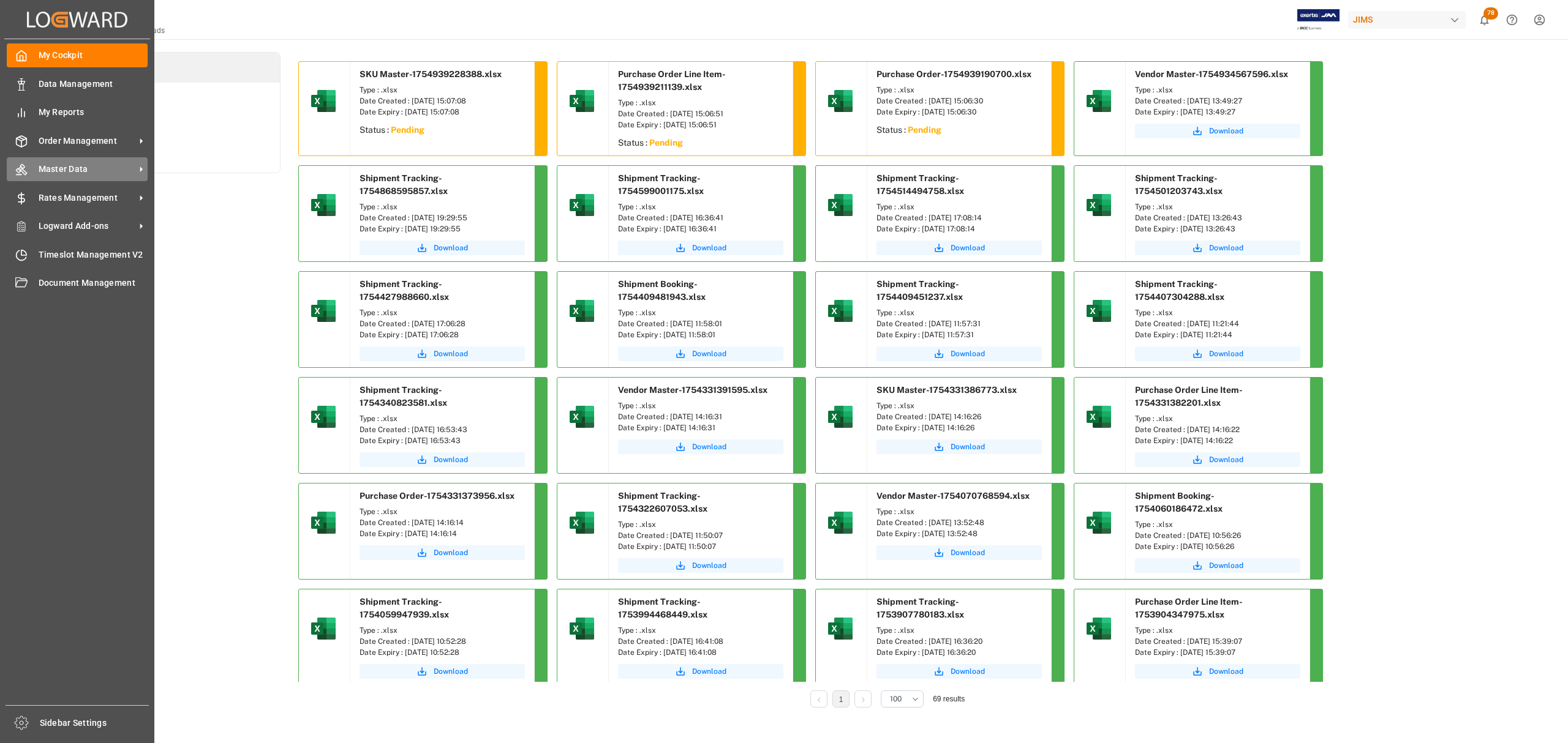
click at [54, 165] on span "Master Data" at bounding box center [87, 168] width 97 height 13
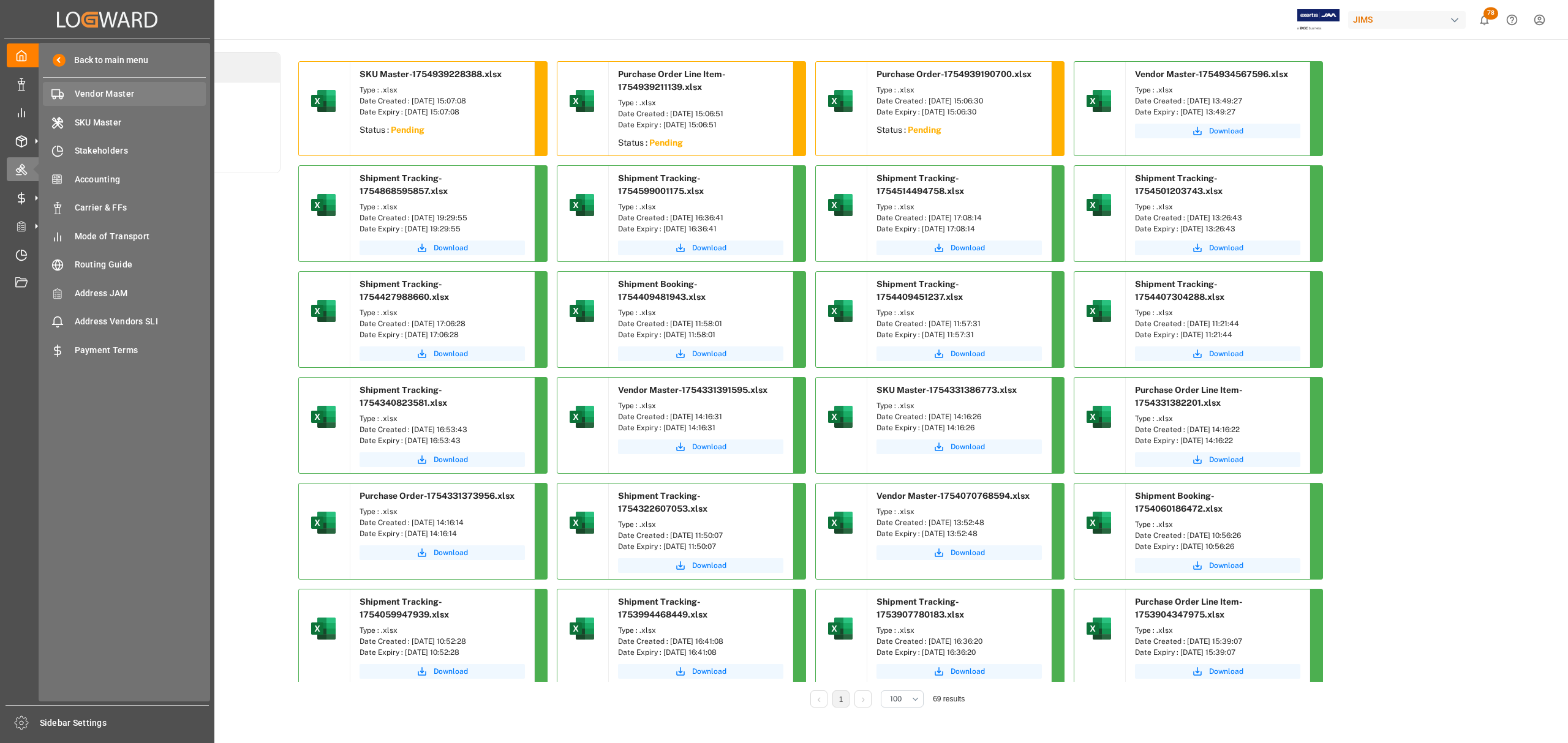
click at [108, 87] on span "Vendor Master" at bounding box center [140, 93] width 132 height 13
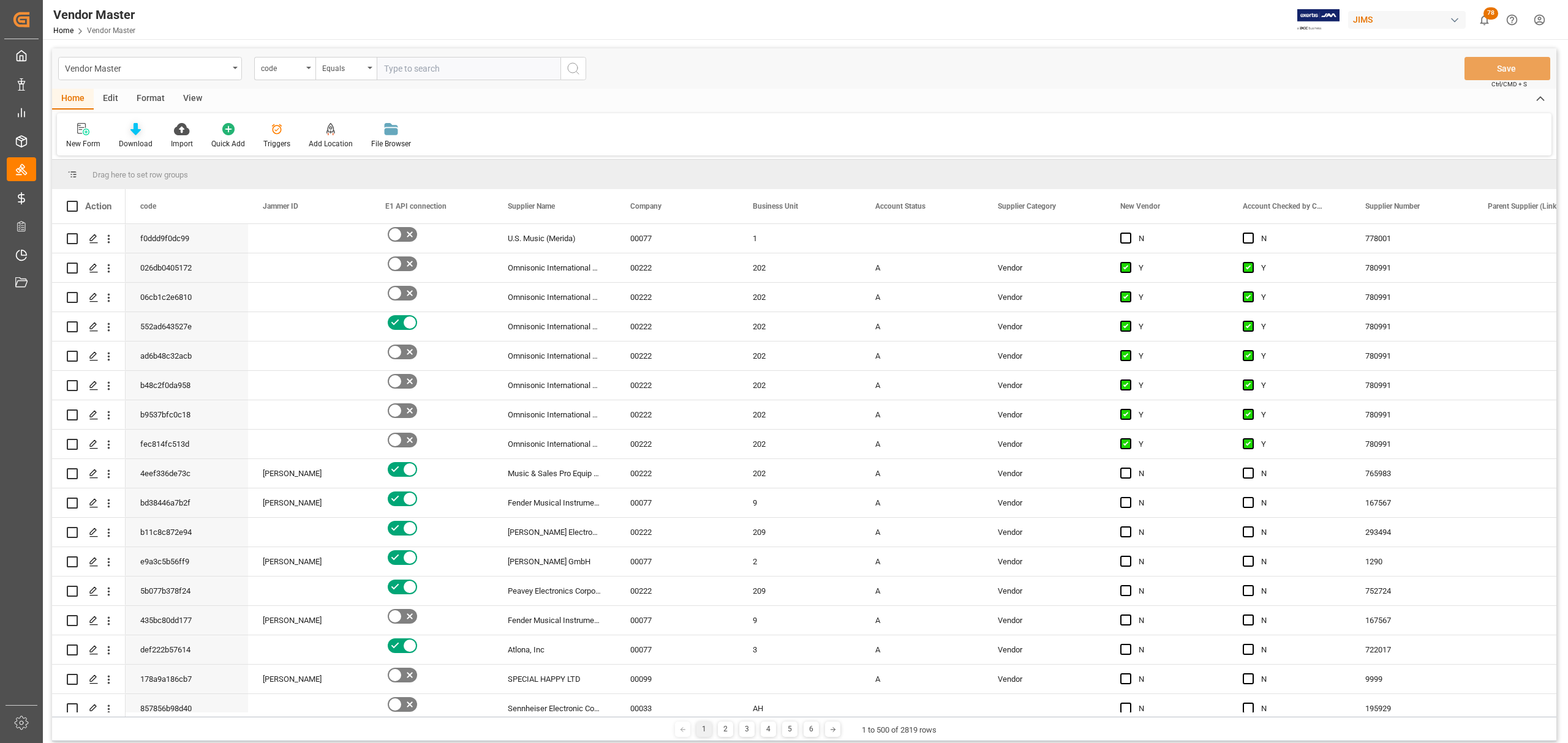
click at [131, 131] on icon at bounding box center [136, 129] width 11 height 12
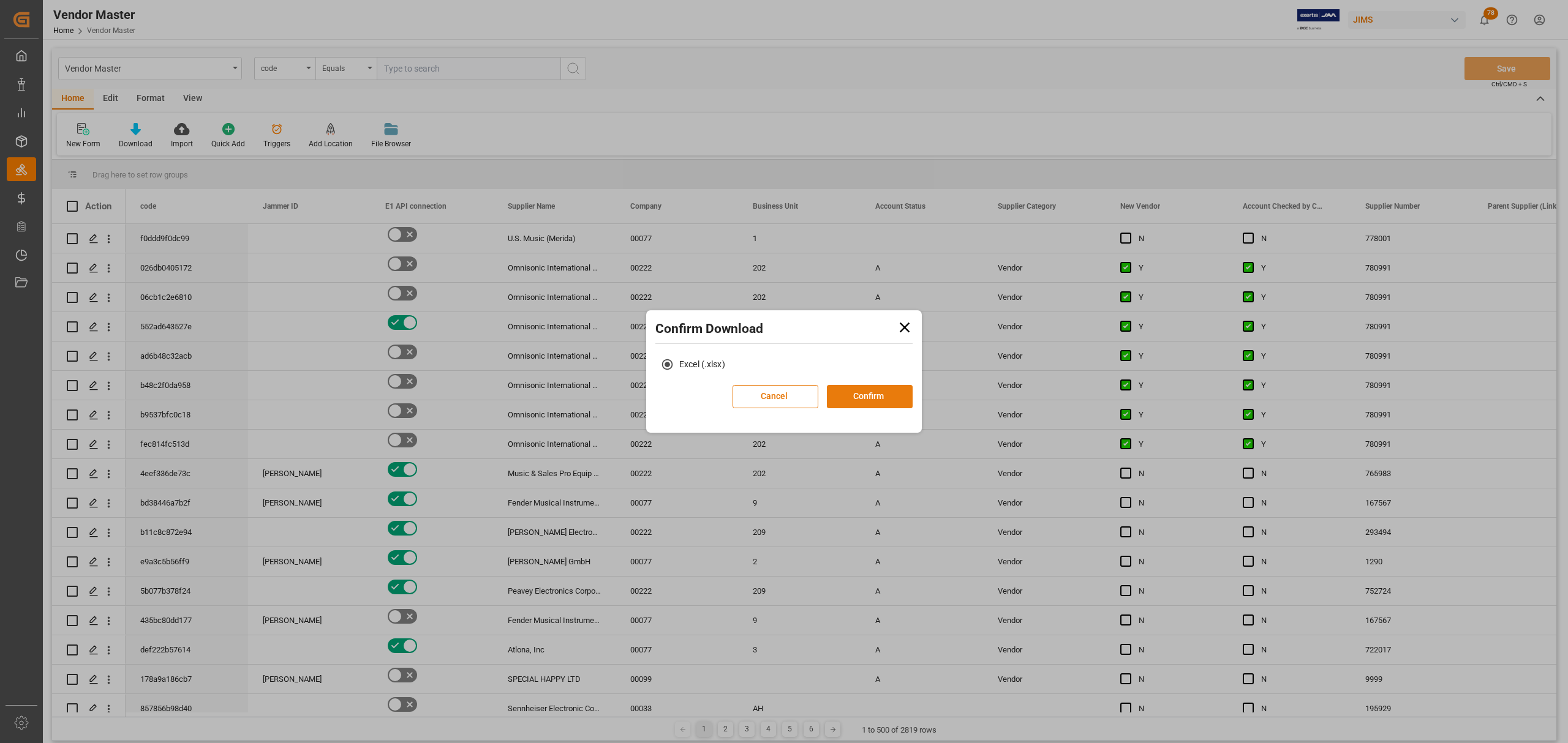
click at [877, 397] on button "Confirm" at bounding box center [869, 396] width 85 height 23
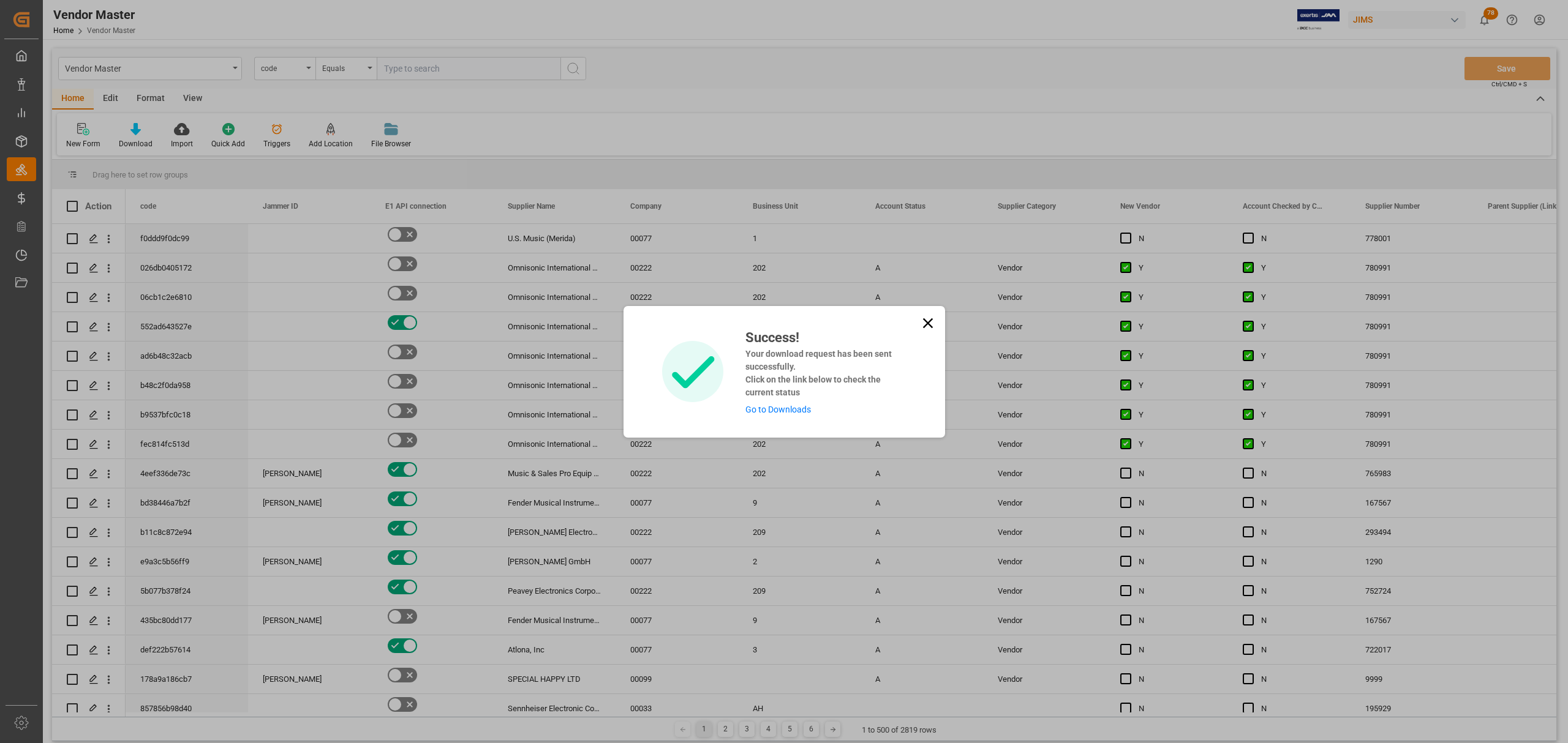
click at [765, 407] on link "Go to Downloads" at bounding box center [778, 409] width 65 height 10
